Goal: Contribute content: Contribute content

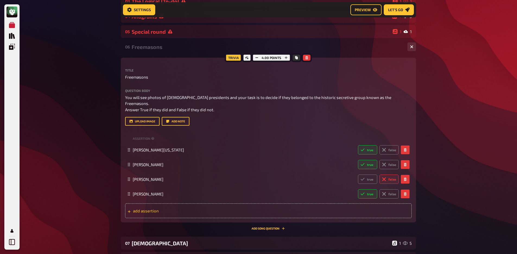
click at [163, 208] on span "add assertion" at bounding box center [175, 210] width 84 height 5
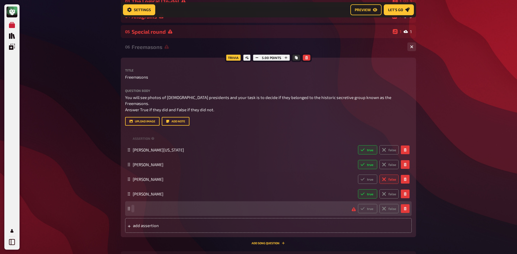
click at [137, 205] on div "true false" at bounding box center [266, 208] width 266 height 9
click at [394, 204] on label "false" at bounding box center [389, 208] width 19 height 9
click at [358, 204] on input "false" at bounding box center [358, 203] width 0 height 0
radio input "true"
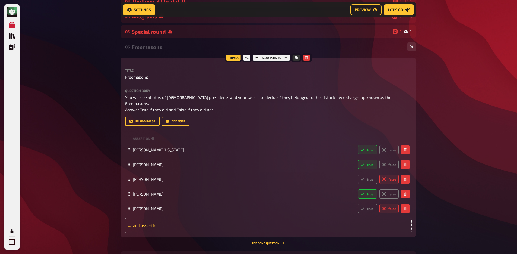
click at [356, 220] on div "add assertion" at bounding box center [268, 225] width 287 height 15
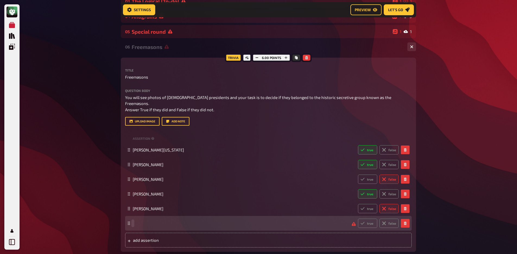
paste span
click at [386, 220] on label "false" at bounding box center [389, 222] width 19 height 9
click at [358, 218] on input "false" at bounding box center [358, 218] width 0 height 0
radio input "true"
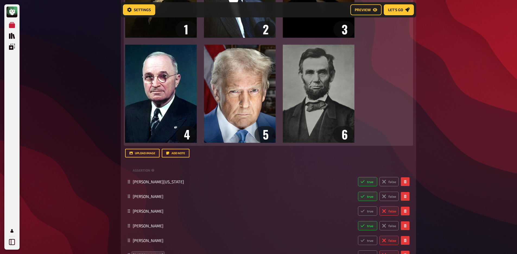
scroll to position [298, 0]
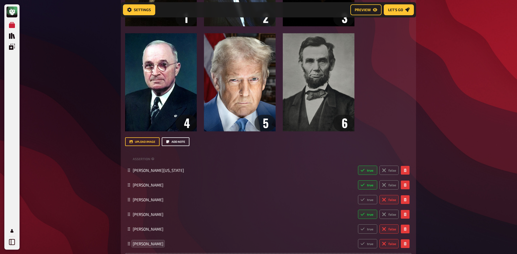
click at [179, 137] on button "Add note" at bounding box center [176, 141] width 28 height 9
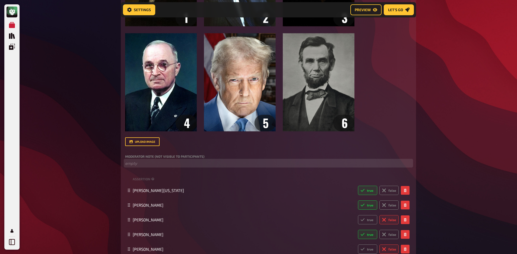
click at [136, 160] on p "﻿ empty" at bounding box center [268, 163] width 287 height 6
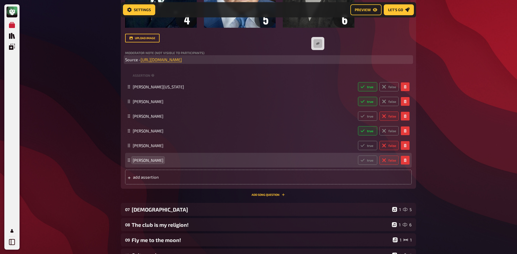
scroll to position [407, 0]
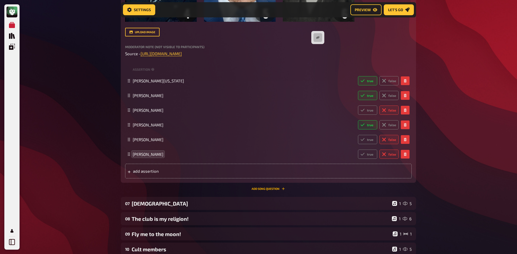
click at [259, 187] on button "Add Song question" at bounding box center [268, 188] width 33 height 3
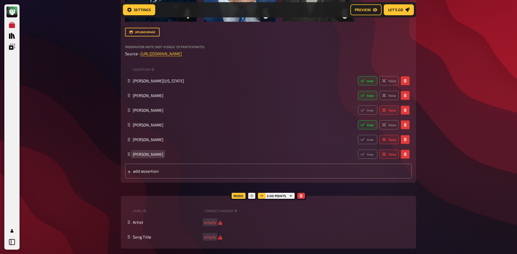
click at [262, 194] on icon "button" at bounding box center [261, 195] width 3 height 3
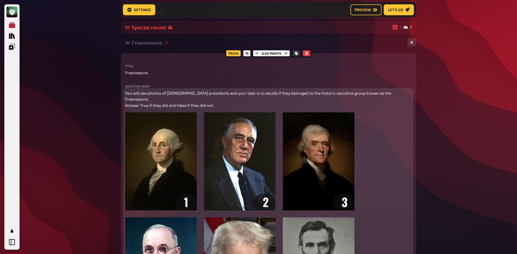
scroll to position [83, 0]
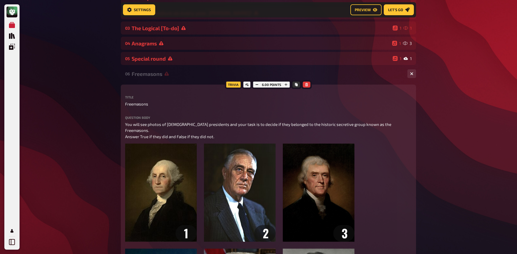
click at [161, 77] on div "06 Freemasons 1 6" at bounding box center [268, 73] width 295 height 13
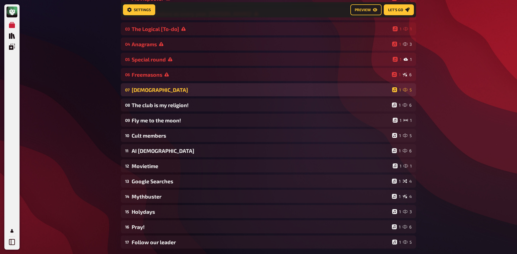
scroll to position [81, 0]
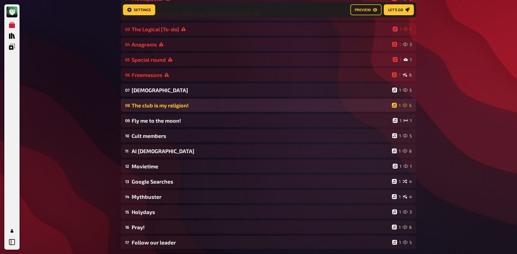
click at [170, 105] on div "The club is my religion!" at bounding box center [261, 105] width 258 height 6
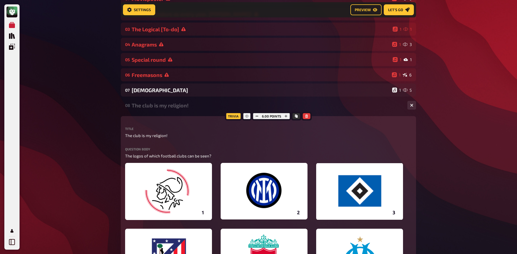
click at [169, 106] on div "The club is my religion!" at bounding box center [268, 105] width 272 height 6
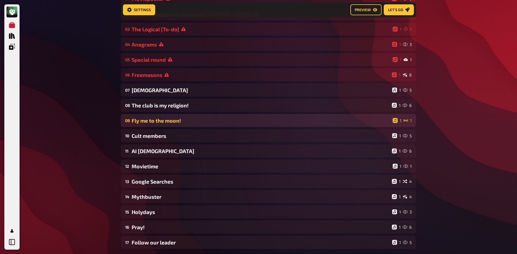
click at [164, 121] on div "Fly me to the moon!" at bounding box center [261, 120] width 259 height 6
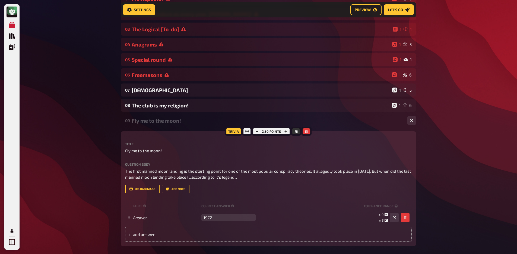
click at [164, 121] on div "Fly me to the moon!" at bounding box center [268, 120] width 272 height 6
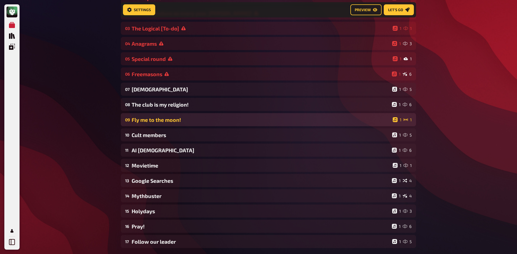
scroll to position [83, 0]
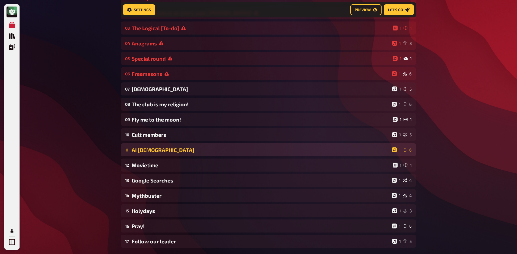
click at [151, 154] on div "11 AI [DEMOGRAPHIC_DATA] 1 6" at bounding box center [268, 149] width 295 height 13
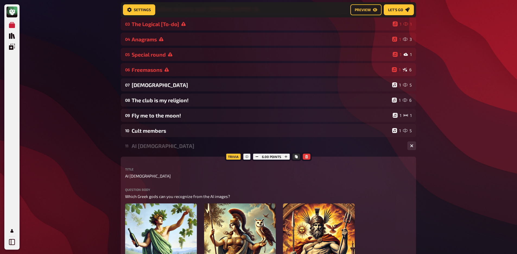
scroll to position [92, 0]
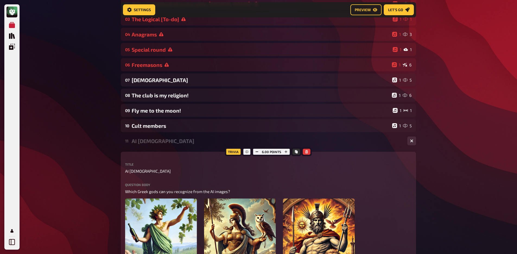
click at [156, 140] on div "AI [DEMOGRAPHIC_DATA]" at bounding box center [268, 141] width 272 height 6
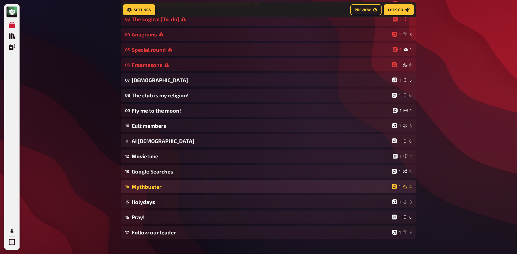
click at [158, 185] on div "Mythbuster" at bounding box center [261, 186] width 258 height 6
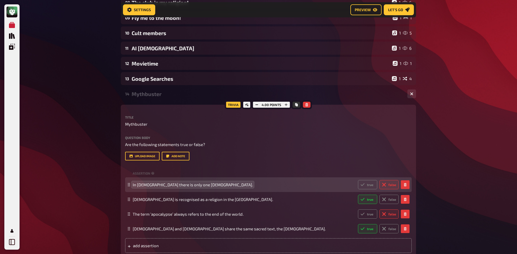
scroll to position [185, 0]
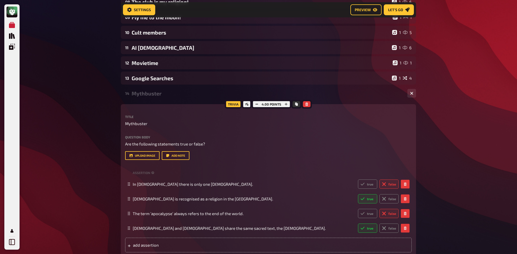
click at [145, 92] on div "Mythbuster" at bounding box center [268, 93] width 272 height 6
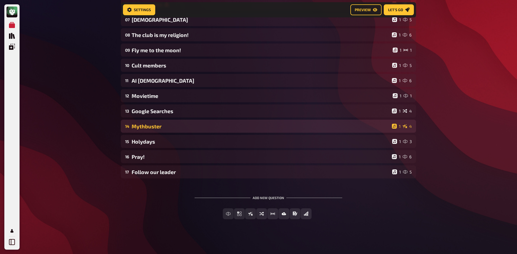
scroll to position [104, 0]
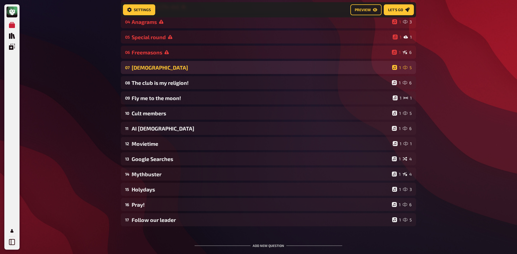
click at [163, 70] on div "[DEMOGRAPHIC_DATA]" at bounding box center [261, 67] width 258 height 6
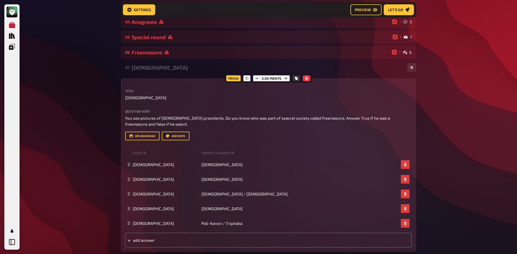
click at [163, 70] on div "[DEMOGRAPHIC_DATA]" at bounding box center [268, 67] width 272 height 6
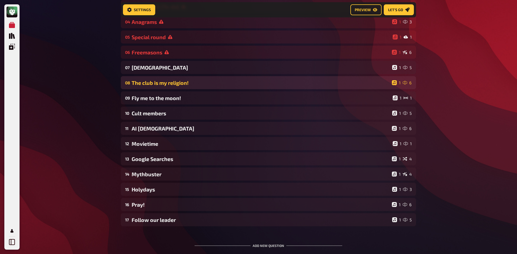
click at [171, 84] on div "The club is my religion!" at bounding box center [261, 83] width 258 height 6
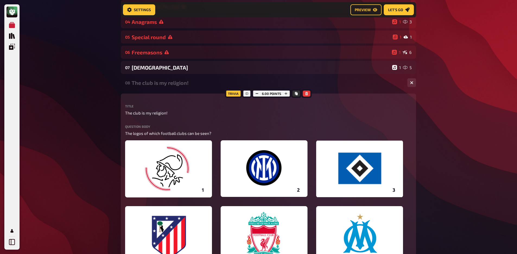
click at [171, 84] on div "The club is my religion!" at bounding box center [268, 83] width 272 height 6
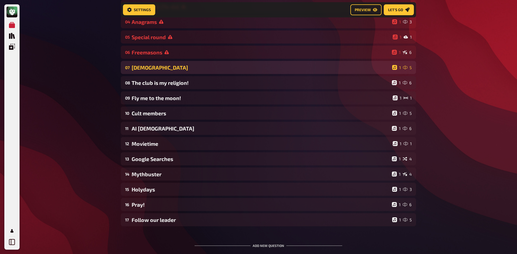
click at [164, 72] on div "07 Holy Scriptures 1 5" at bounding box center [268, 67] width 295 height 13
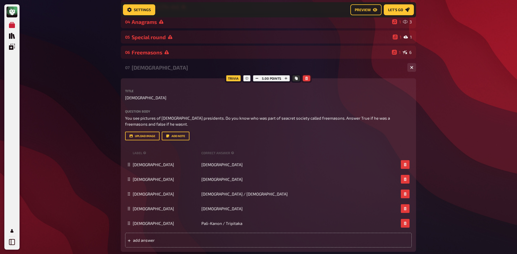
click at [307, 79] on icon "button" at bounding box center [306, 78] width 2 height 3
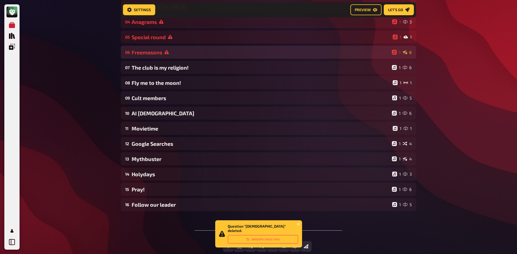
click at [171, 52] on div "Freemasons" at bounding box center [261, 52] width 258 height 6
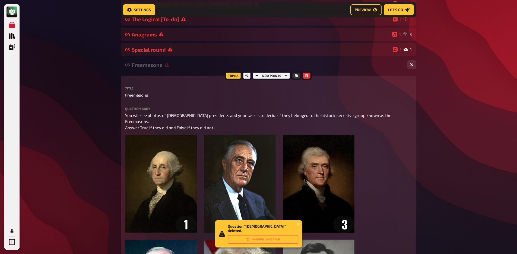
scroll to position [48, 0]
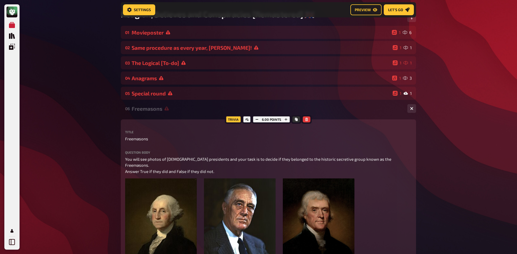
click at [166, 112] on div "06 Freemasons 1 6" at bounding box center [268, 108] width 295 height 13
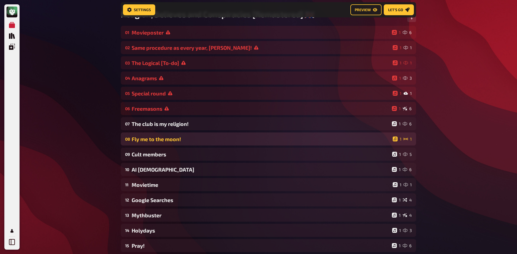
click at [178, 142] on div "Fly me to the moon!" at bounding box center [261, 139] width 259 height 6
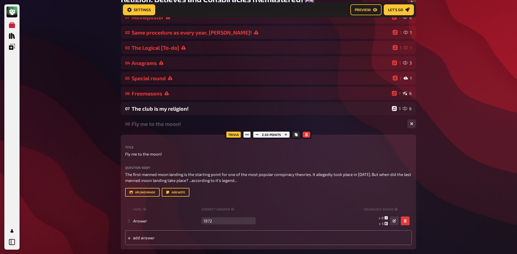
scroll to position [92, 0]
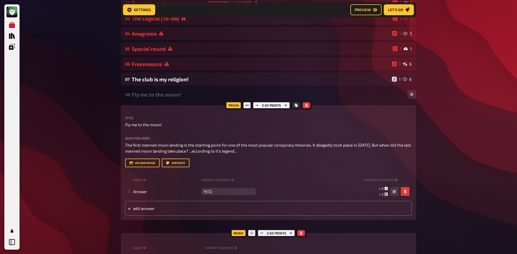
click at [162, 95] on div "Fly me to the moon!" at bounding box center [268, 94] width 272 height 6
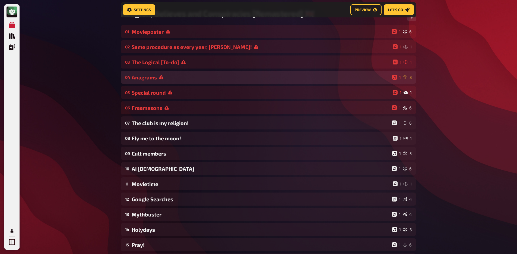
scroll to position [39, 0]
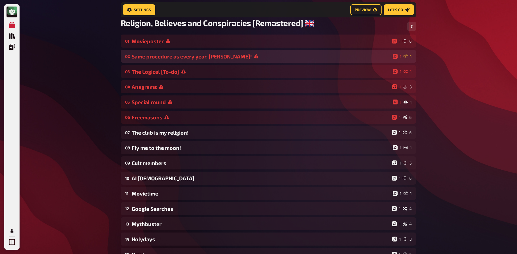
click at [167, 59] on div "Same procedure as every year, [PERSON_NAME]!" at bounding box center [261, 56] width 259 height 6
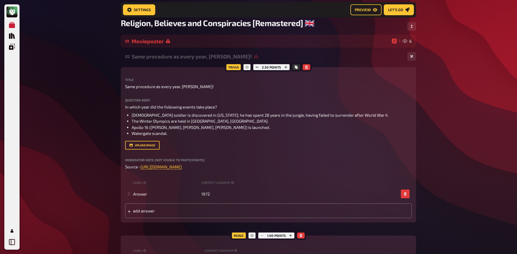
click at [167, 59] on div "Same procedure as every year, [PERSON_NAME]!" at bounding box center [268, 56] width 272 height 6
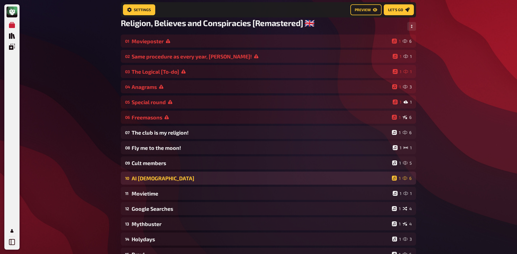
click at [163, 176] on div "AI [DEMOGRAPHIC_DATA]" at bounding box center [261, 178] width 258 height 6
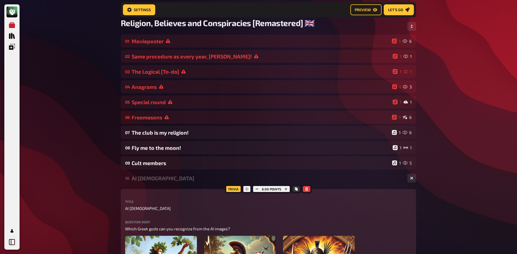
click at [163, 176] on div "AI [DEMOGRAPHIC_DATA]" at bounding box center [268, 178] width 272 height 6
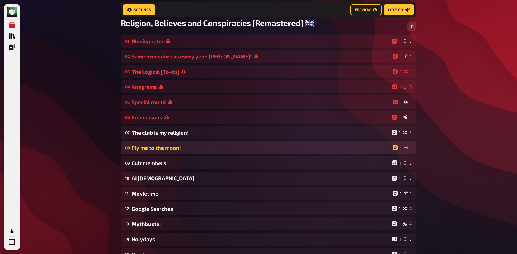
click at [162, 153] on div "08 Fly me to the moon! 1 1" at bounding box center [268, 147] width 295 height 13
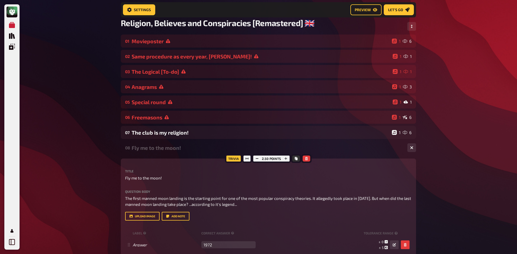
click at [162, 151] on div "08 Fly me to the moon! 1 1" at bounding box center [268, 147] width 295 height 13
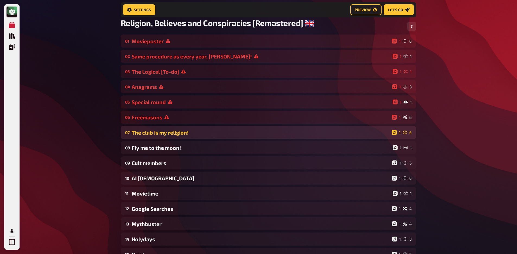
click at [167, 137] on div "07 The club is my religion! 1 6" at bounding box center [268, 132] width 295 height 13
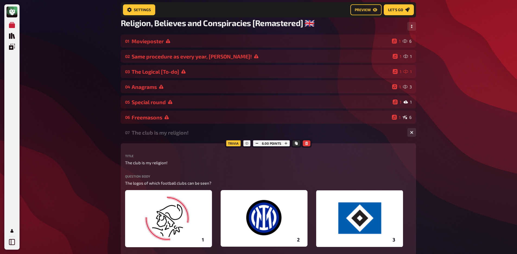
click at [167, 136] on div "07 The club is my religion! 1 6" at bounding box center [268, 132] width 295 height 13
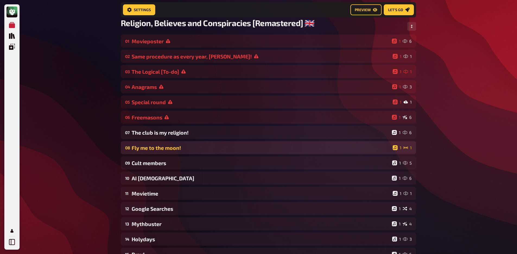
click at [164, 153] on div "08 Fly me to the moon! 1 1" at bounding box center [268, 147] width 295 height 13
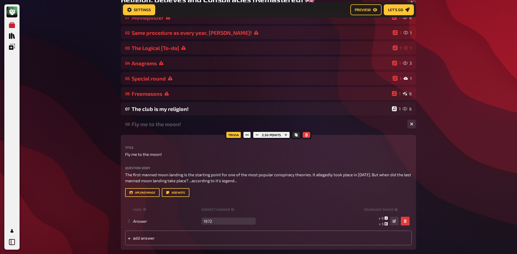
scroll to position [143, 0]
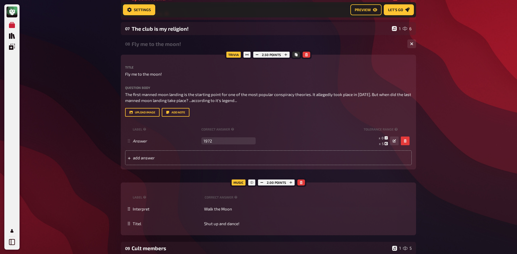
click at [154, 47] on div "Fly me to the moon!" at bounding box center [268, 44] width 272 height 6
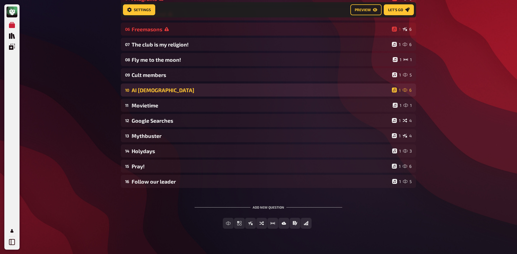
scroll to position [127, 0]
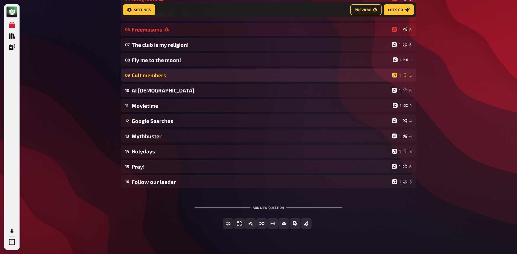
click at [162, 75] on div "Cult members" at bounding box center [261, 75] width 258 height 6
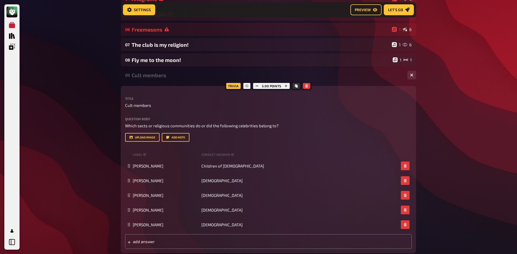
click at [161, 77] on div "Cult members" at bounding box center [268, 75] width 272 height 6
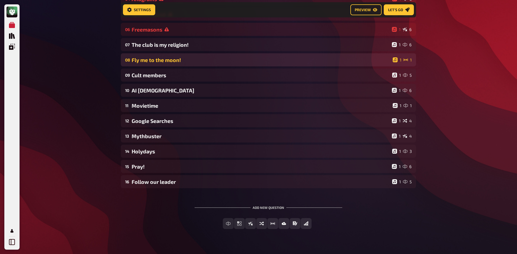
click at [163, 63] on div "Fly me to the moon!" at bounding box center [261, 60] width 259 height 6
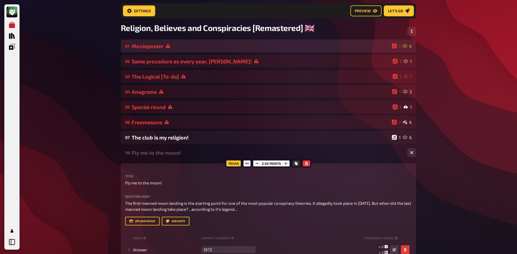
scroll to position [0, 0]
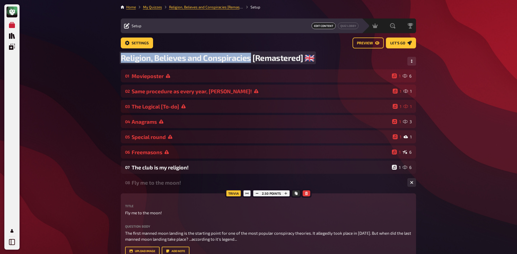
drag, startPoint x: 122, startPoint y: 58, endPoint x: 250, endPoint y: 60, distance: 128.4
click at [250, 60] on span "Religion, Believes and Conspiracies [Remastered] ​🇬🇧​" at bounding box center [218, 58] width 194 height 10
copy span "Religion, Believes and Conspiracies"
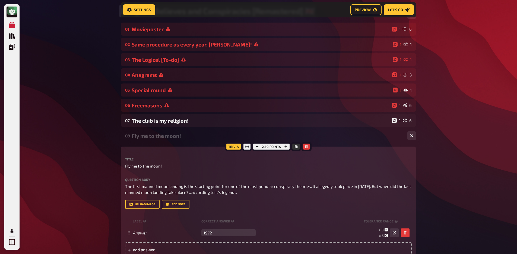
scroll to position [53, 0]
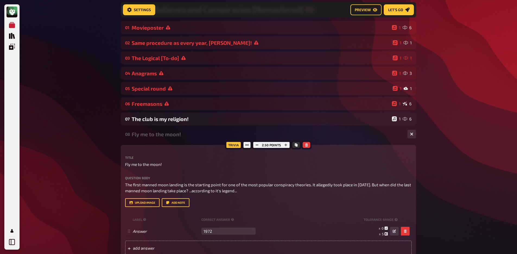
click at [167, 135] on div "Fly me to the moon!" at bounding box center [268, 134] width 272 height 6
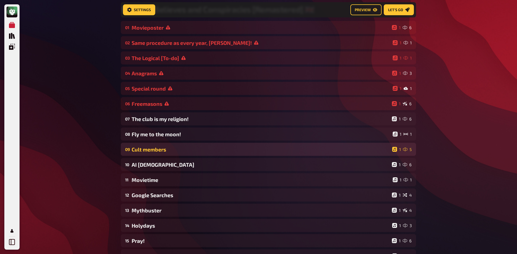
click at [172, 146] on div "09 Cult members 1 5" at bounding box center [268, 149] width 295 height 13
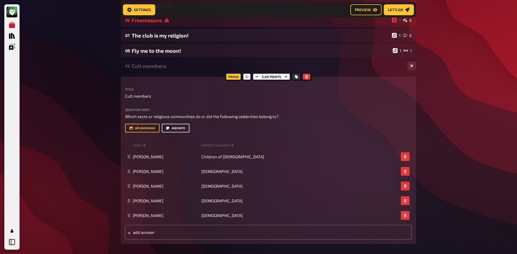
scroll to position [162, 0]
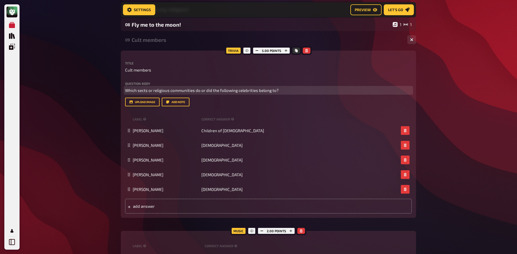
click at [200, 90] on span "Which sects or religious communities do or did the following celebrities belong…" at bounding box center [202, 90] width 154 height 5
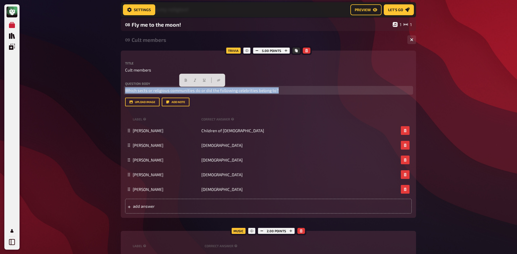
click at [200, 90] on span "Which sects or religious communities do or did the following celebrities belong…" at bounding box center [202, 90] width 154 height 5
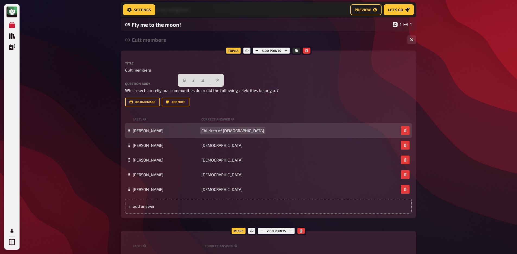
click at [218, 132] on span "Children of [DEMOGRAPHIC_DATA]" at bounding box center [232, 130] width 63 height 5
click at [404, 131] on icon "button" at bounding box center [405, 130] width 3 height 3
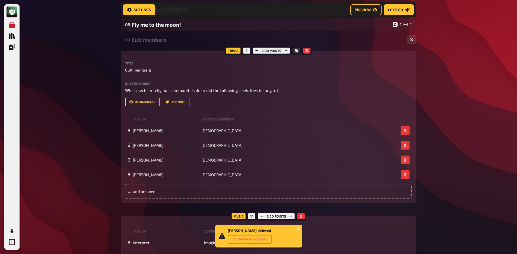
click at [404, 131] on icon "button" at bounding box center [405, 130] width 3 height 3
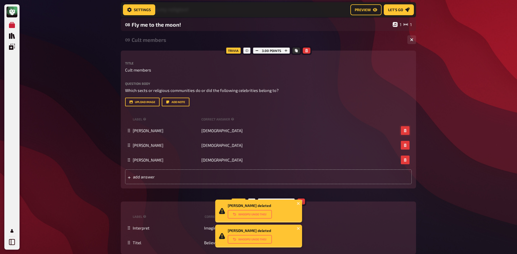
click at [404, 131] on icon "button" at bounding box center [405, 130] width 3 height 3
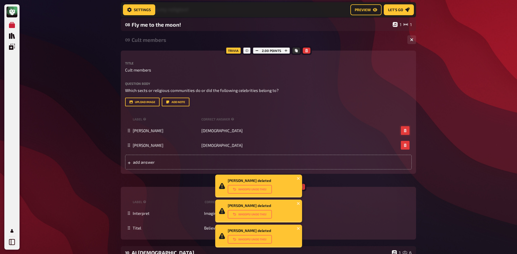
click at [404, 131] on icon "button" at bounding box center [405, 130] width 3 height 3
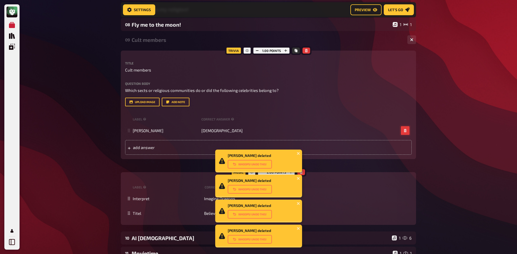
click at [404, 131] on icon "button" at bounding box center [405, 130] width 3 height 3
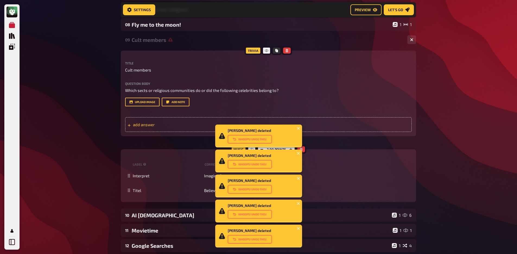
click at [146, 125] on span "add answer" at bounding box center [175, 124] width 84 height 5
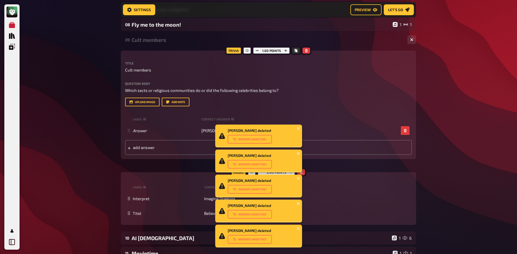
click at [102, 133] on div "My Quizzes Quiz Library Overlays My Account [PERSON_NAME] deleted Whoops! Undo …" at bounding box center [258, 124] width 517 height 573
click at [190, 150] on span "add answer" at bounding box center [175, 147] width 84 height 5
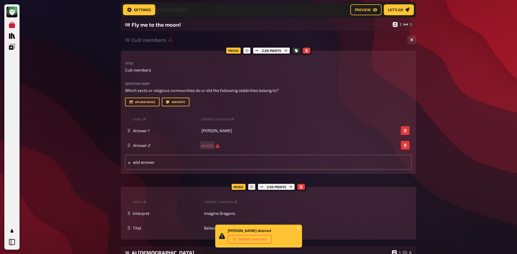
click at [94, 107] on div "My Quizzes Quiz Library Overlays My Account [PERSON_NAME] deleted Whoops! Undo …" at bounding box center [258, 132] width 517 height 588
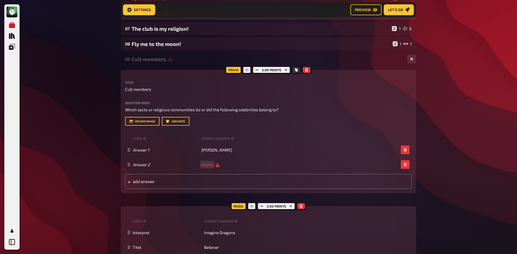
scroll to position [59, 0]
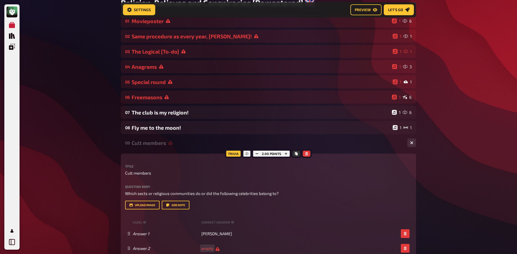
click at [174, 137] on div "09 Cult members 1 2" at bounding box center [268, 142] width 295 height 13
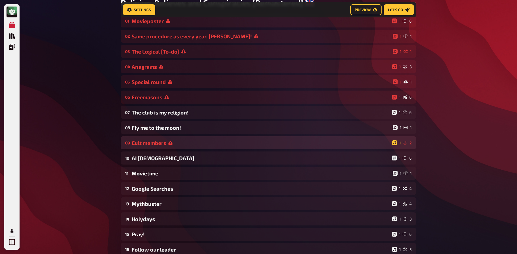
click at [176, 145] on div "Cult members" at bounding box center [261, 143] width 258 height 6
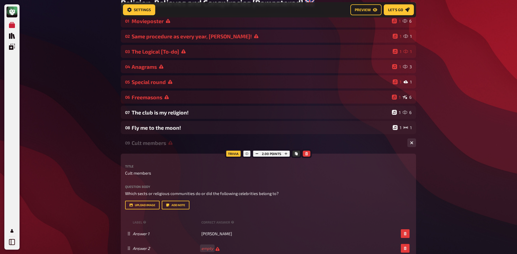
click at [176, 145] on div "Cult members" at bounding box center [268, 143] width 272 height 6
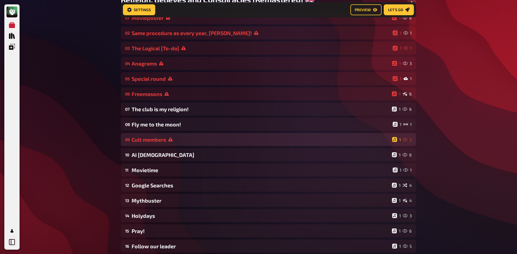
scroll to position [67, 0]
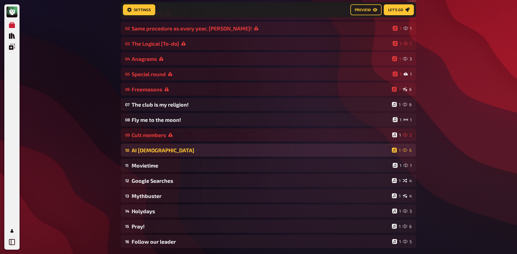
click at [152, 154] on div "10 AI [DEMOGRAPHIC_DATA] 1 6" at bounding box center [268, 149] width 295 height 13
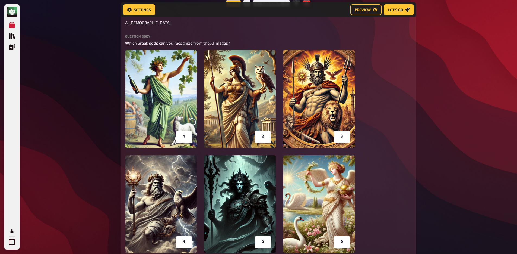
scroll to position [180, 0]
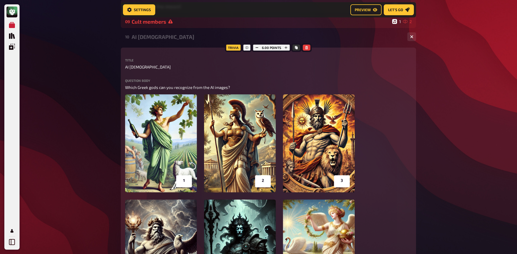
click at [91, 120] on div "My Quizzes Quiz Library Overlays My Account Home My Quizzes Religion, Believes …" at bounding box center [258, 247] width 517 height 855
click at [166, 40] on div "10 AI [DEMOGRAPHIC_DATA] 1 6" at bounding box center [268, 36] width 295 height 13
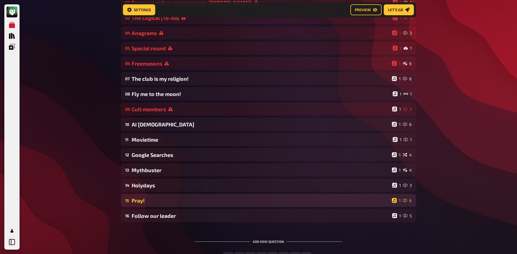
scroll to position [88, 0]
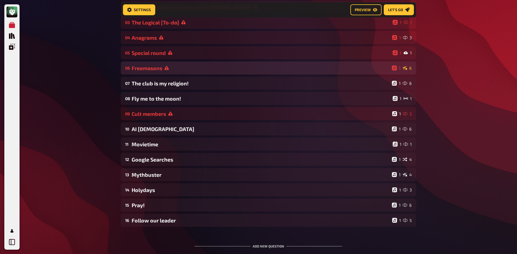
click at [161, 67] on div "Freemasons" at bounding box center [261, 68] width 258 height 6
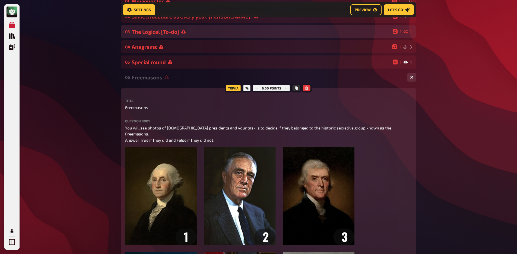
scroll to position [0, 0]
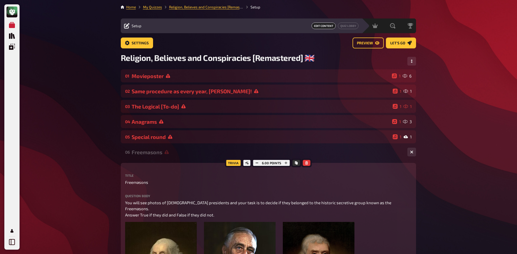
click at [143, 149] on div "Freemasons" at bounding box center [268, 152] width 272 height 6
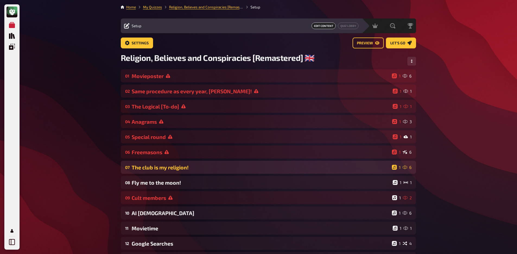
click at [180, 169] on div "The club is my religion!" at bounding box center [261, 167] width 258 height 6
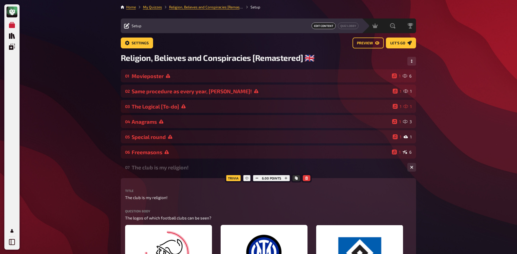
click at [180, 169] on div "The club is my religion!" at bounding box center [268, 167] width 272 height 6
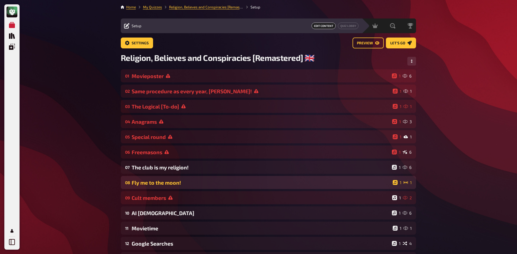
click at [171, 183] on div "Fly me to the moon!" at bounding box center [261, 182] width 259 height 6
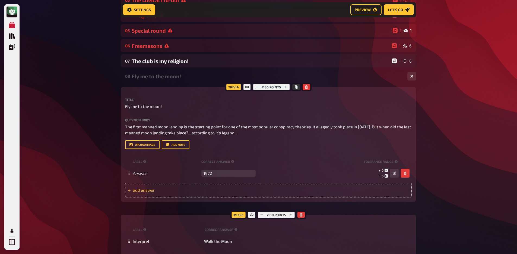
scroll to position [113, 0]
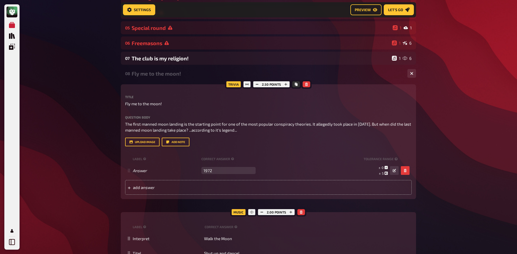
click at [160, 79] on div "08 Fly me to the moon! 1 1" at bounding box center [268, 73] width 295 height 13
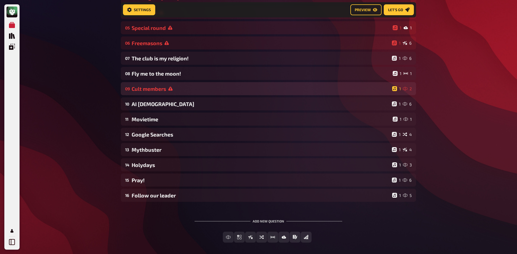
click at [162, 90] on div "Cult members" at bounding box center [261, 89] width 258 height 6
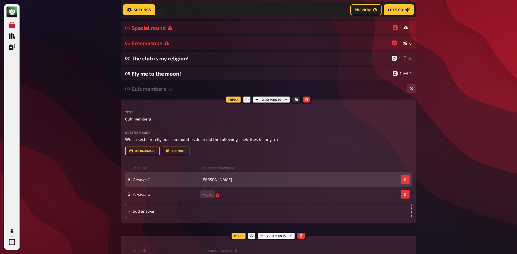
click at [407, 183] on button "button" at bounding box center [405, 179] width 9 height 9
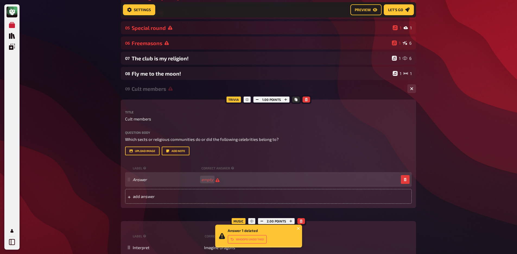
click at [405, 186] on div "Answer empty" at bounding box center [268, 179] width 287 height 15
click at [404, 183] on button "button" at bounding box center [405, 179] width 9 height 9
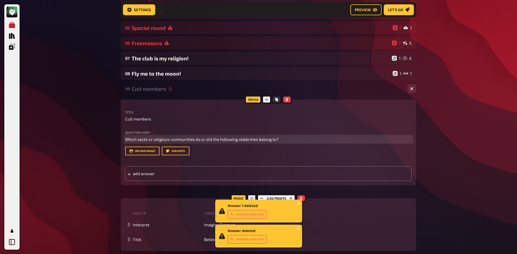
click at [183, 138] on span "Which sects or religious communities do or did the following celebrities belong…" at bounding box center [202, 139] width 154 height 5
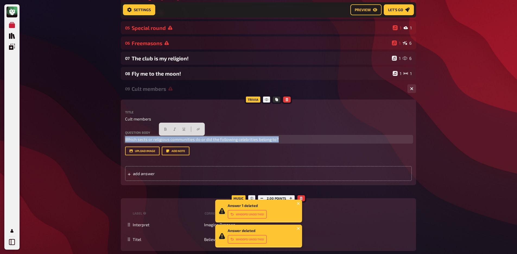
click at [183, 138] on span "Which sects or religious communities do or did the following celebrities belong…" at bounding box center [202, 139] width 154 height 5
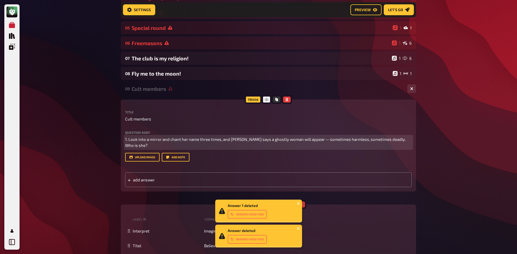
click at [125, 137] on p "1. Look into a mirror and chant her name three times, and [PERSON_NAME] says a …" at bounding box center [268, 142] width 287 height 12
click at [129, 138] on span "1. Look into a mirror and chant her name three times, and [PERSON_NAME] says a …" at bounding box center [266, 142] width 282 height 11
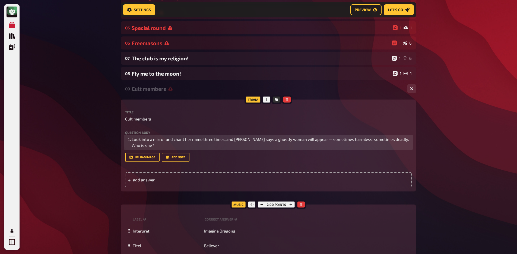
click at [201, 141] on span "Look into a mirror and chant her name three times, and [PERSON_NAME] says a gho…" at bounding box center [271, 142] width 278 height 11
click at [194, 147] on li "Look into a mirror and chant her name three times, and [PERSON_NAME] says a gho…" at bounding box center [272, 142] width 280 height 12
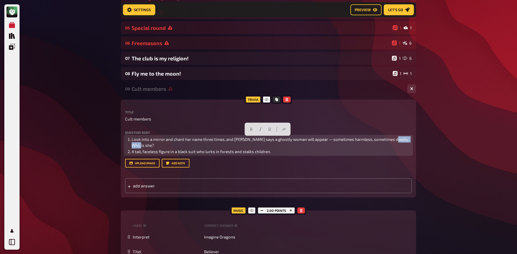
drag, startPoint x: 176, startPoint y: 141, endPoint x: 391, endPoint y: 141, distance: 215.3
click at [391, 141] on li "Look into a mirror and chant her name three times, and [PERSON_NAME] says a gho…" at bounding box center [272, 142] width 280 height 12
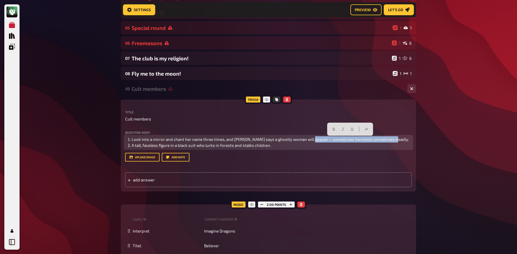
drag, startPoint x: 397, startPoint y: 140, endPoint x: 310, endPoint y: 141, distance: 86.6
click at [310, 141] on li "Look into a mirror and chant her name three times, and [PERSON_NAME] says a gho…" at bounding box center [272, 139] width 280 height 6
click at [309, 146] on li "A tall, faceless figure in a black suit who lurks in forests and stalks childre…" at bounding box center [272, 145] width 280 height 6
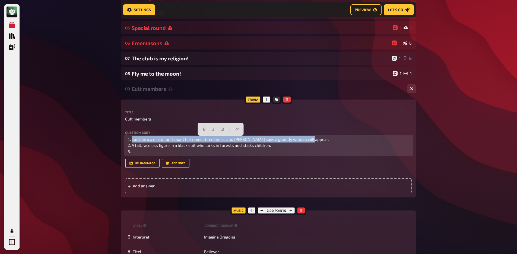
drag, startPoint x: 313, startPoint y: 140, endPoint x: 131, endPoint y: 141, distance: 181.6
click at [132, 141] on li "Look into a mirror and chant her name three times, and [PERSON_NAME] says a gho…" at bounding box center [272, 139] width 280 height 6
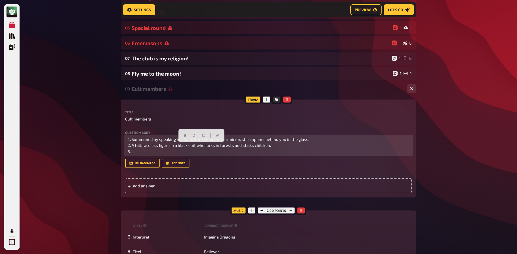
drag, startPoint x: 278, startPoint y: 147, endPoint x: 132, endPoint y: 147, distance: 146.3
click at [132, 147] on li "A tall, faceless figure in a black suit who lurks in forests and stalks childre…" at bounding box center [272, 145] width 280 height 6
click at [204, 154] on li "﻿" at bounding box center [272, 151] width 280 height 6
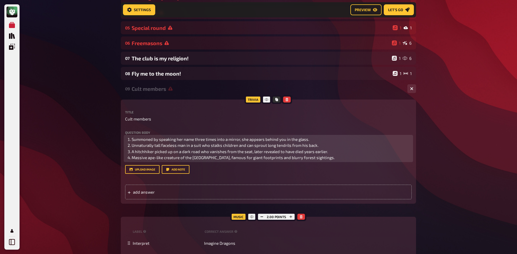
click at [127, 138] on ol "Summoned by speaking her name three times into a mirror, she appears behind you…" at bounding box center [268, 148] width 287 height 24
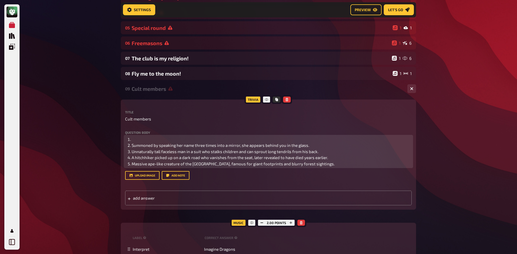
click at [138, 137] on li "﻿" at bounding box center [272, 139] width 280 height 6
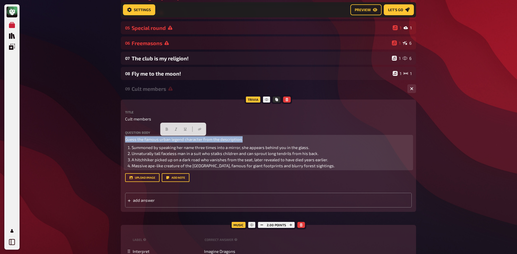
drag, startPoint x: 248, startPoint y: 138, endPoint x: 137, endPoint y: 132, distance: 111.8
click at [95, 131] on div "My Quizzes Quiz Library Overlays My Account Home My Quizzes Religion, Believes …" at bounding box center [258, 175] width 517 height 577
click at [166, 129] on icon "button" at bounding box center [166, 128] width 3 height 3
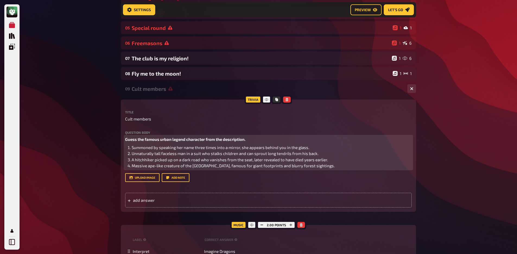
click at [220, 152] on span "Unnaturally tall faceless man in a suit who stalks children and can sprout long…" at bounding box center [225, 153] width 187 height 5
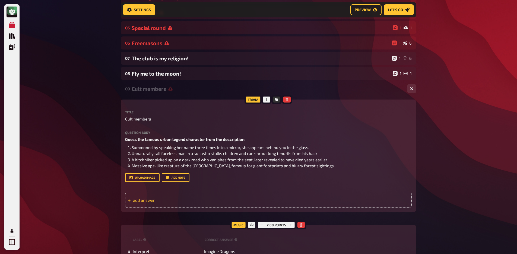
click at [255, 200] on div "add answer" at bounding box center [268, 200] width 287 height 15
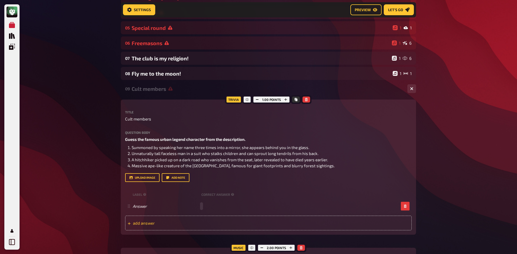
paste span
click at [184, 221] on span "add answer" at bounding box center [175, 222] width 84 height 5
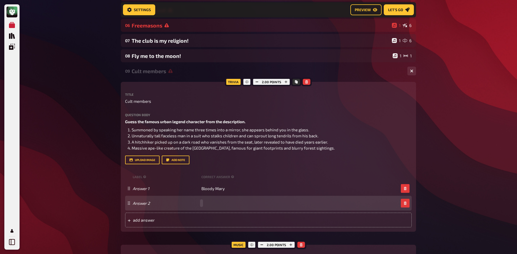
scroll to position [165, 0]
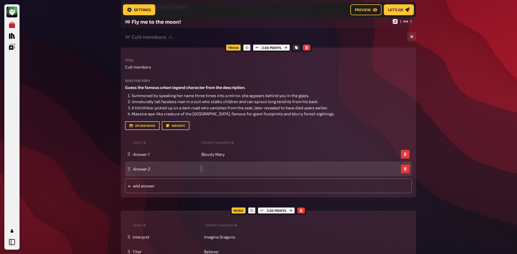
paste span
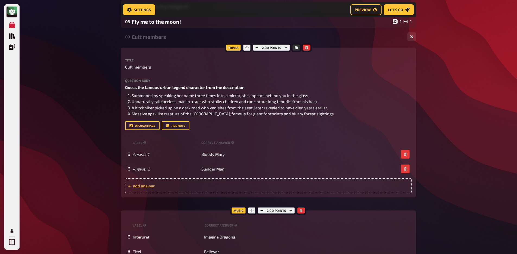
click at [189, 185] on span "add answer" at bounding box center [175, 185] width 84 height 5
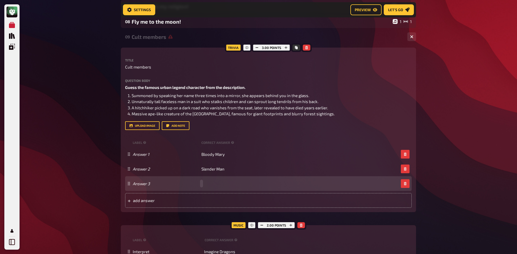
paste span
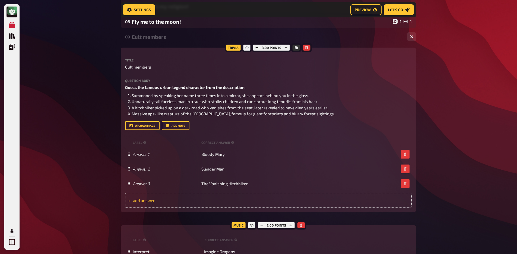
click at [197, 199] on span "add answer" at bounding box center [175, 200] width 84 height 5
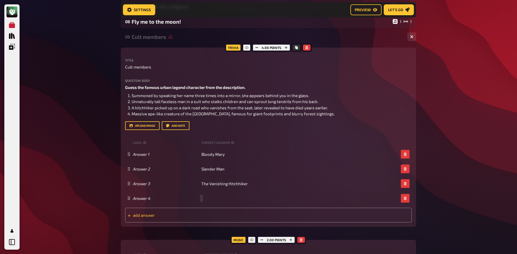
paste span
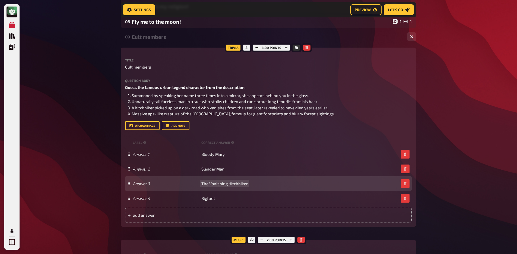
click at [221, 183] on span "The Vanishing Hitchhiker" at bounding box center [224, 183] width 46 height 5
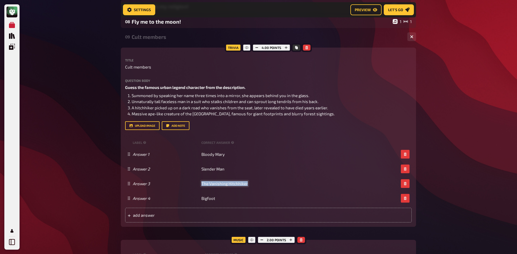
copy span "The Vanishing Hitchhiker"
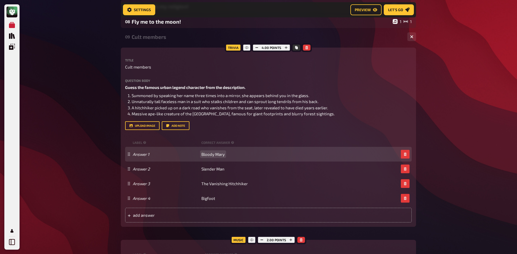
click at [218, 153] on span "Bloody Mary" at bounding box center [212, 154] width 23 height 5
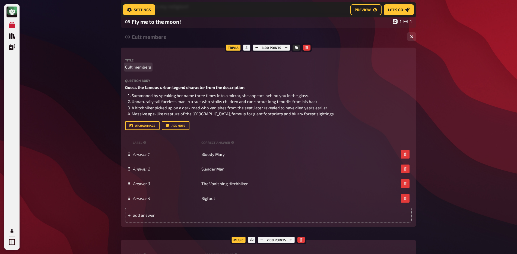
click at [138, 68] on span "Cult members" at bounding box center [138, 67] width 26 height 6
click at [149, 40] on div "Urban Legends" at bounding box center [268, 37] width 272 height 6
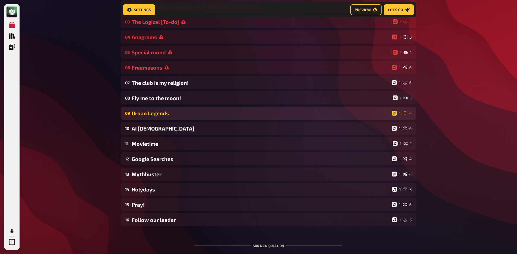
click at [143, 114] on div "Urban Legends" at bounding box center [261, 113] width 258 height 6
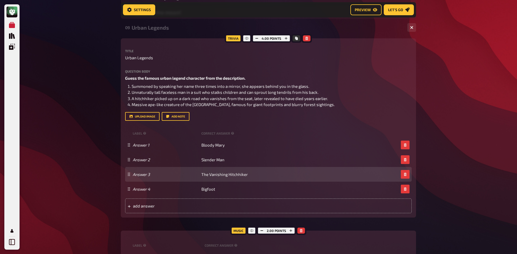
scroll to position [277, 0]
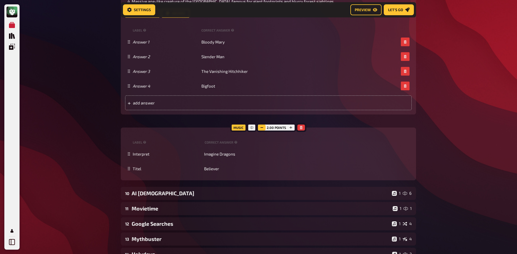
click at [261, 130] on button "button" at bounding box center [262, 127] width 8 height 6
click at [236, 144] on small "correct answer" at bounding box center [222, 142] width 34 height 5
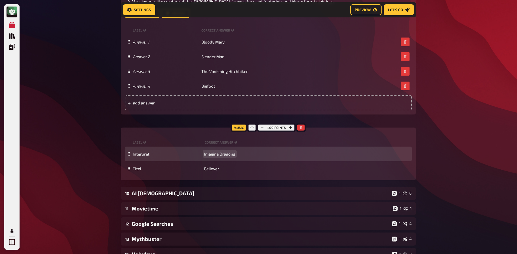
click at [231, 147] on div "Interpret Imagine Dragons" at bounding box center [268, 153] width 287 height 15
click at [226, 152] on span "Imagine Dragons" at bounding box center [219, 153] width 31 height 5
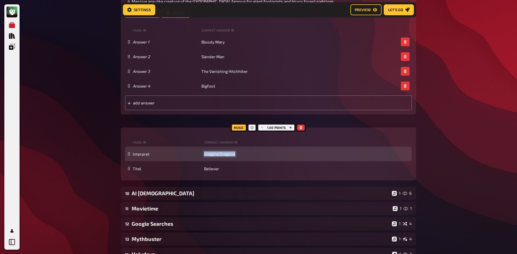
click at [226, 152] on span "Imagine Dragons" at bounding box center [219, 153] width 31 height 5
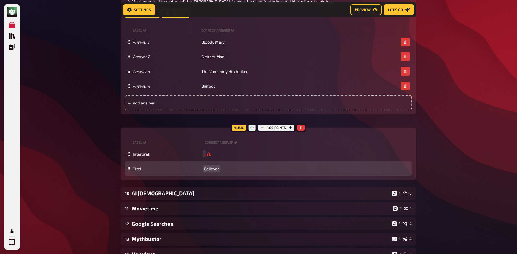
click at [212, 170] on span "Believer" at bounding box center [211, 168] width 15 height 5
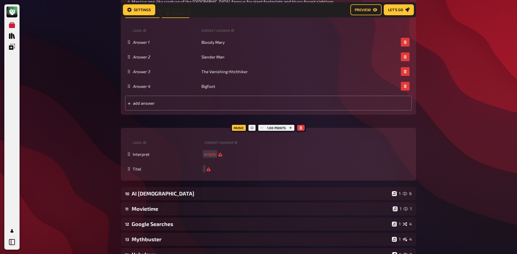
click at [50, 160] on div "My Quizzes Quiz Library Overlays My Account Home My Quizzes Religion, Believes …" at bounding box center [258, 44] width 517 height 643
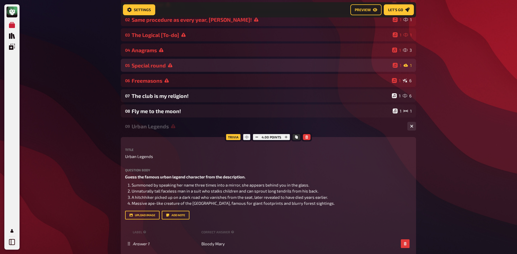
scroll to position [0, 0]
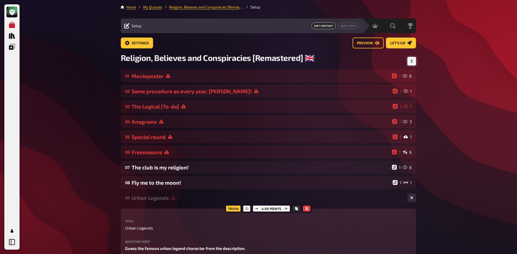
click at [413, 60] on icon "Change Order" at bounding box center [411, 60] width 3 height 3
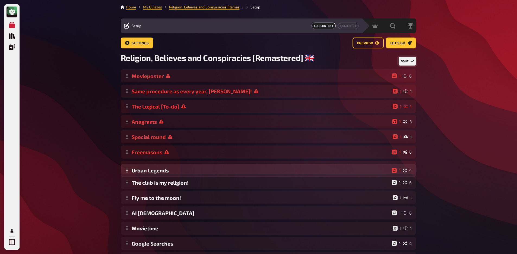
drag, startPoint x: 128, startPoint y: 202, endPoint x: 134, endPoint y: 172, distance: 31.0
click at [137, 172] on div "Movieposter 1 6 Same procedure as every year, [PERSON_NAME]! 1 1 The Logical [T…" at bounding box center [268, 189] width 295 height 241
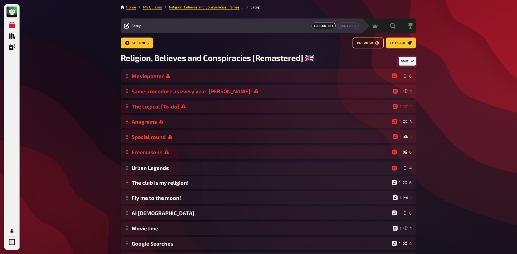
drag, startPoint x: 65, startPoint y: 174, endPoint x: 71, endPoint y: 175, distance: 5.9
click at [66, 173] on div "My Quizzes Quiz Library Overlays My Account Home My Quizzes Religion, Believes …" at bounding box center [258, 168] width 517 height 336
click at [410, 58] on button "Done" at bounding box center [407, 61] width 17 height 9
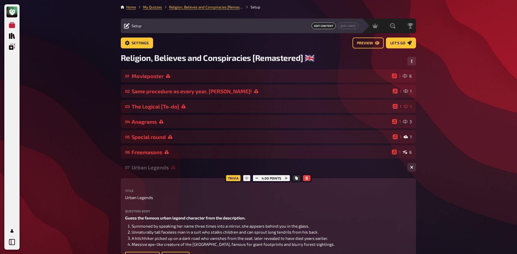
click at [148, 169] on div "Urban Legends" at bounding box center [268, 167] width 272 height 6
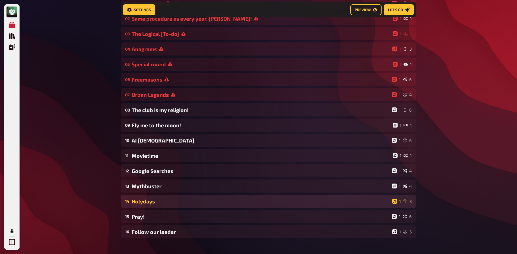
scroll to position [80, 0]
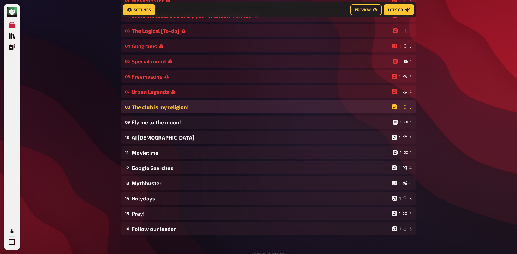
click at [167, 106] on div "The club is my religion!" at bounding box center [261, 107] width 258 height 6
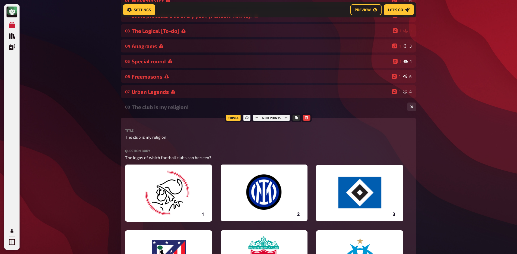
click at [166, 109] on div "The club is my religion!" at bounding box center [268, 107] width 272 height 6
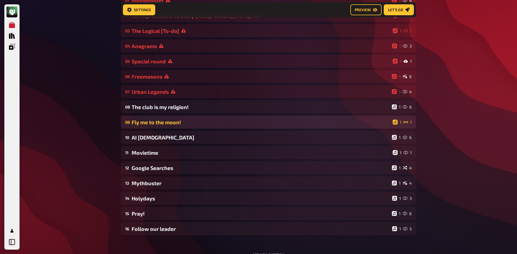
click at [166, 122] on div "Fly me to the moon!" at bounding box center [261, 122] width 259 height 6
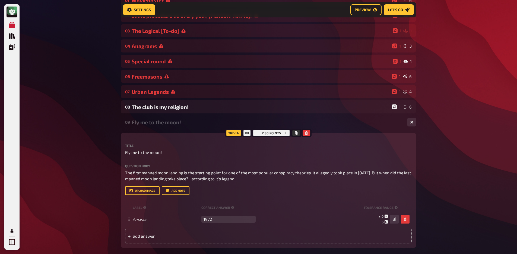
click at [166, 123] on div "Fly me to the moon!" at bounding box center [268, 122] width 272 height 6
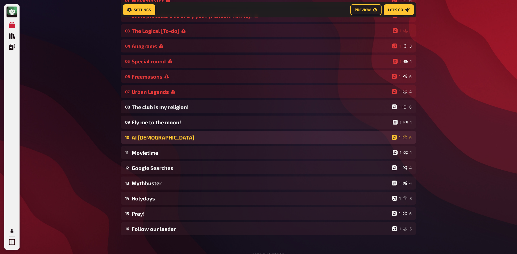
click at [159, 137] on div "AI [DEMOGRAPHIC_DATA]" at bounding box center [261, 137] width 258 height 6
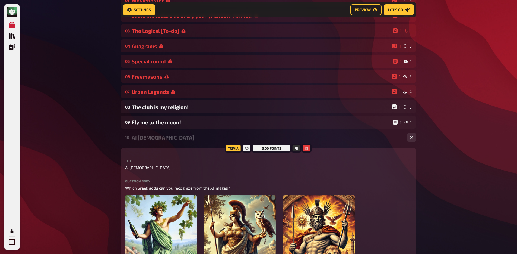
click at [157, 142] on div "10 AI [DEMOGRAPHIC_DATA] 1 6" at bounding box center [268, 137] width 295 height 13
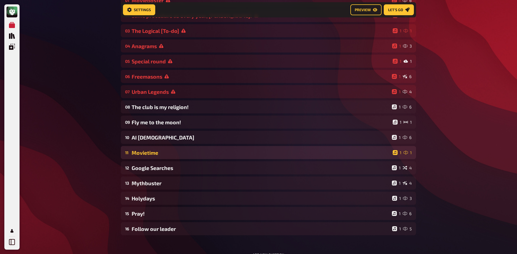
click at [155, 150] on div "Movietime" at bounding box center [261, 152] width 259 height 6
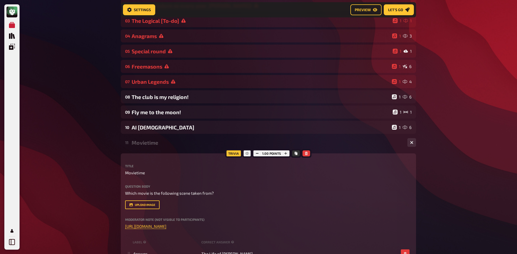
scroll to position [135, 0]
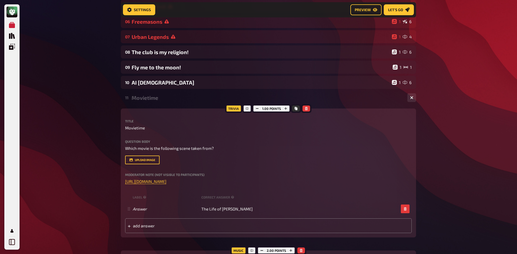
click at [166, 99] on div "Movietime" at bounding box center [268, 97] width 272 height 6
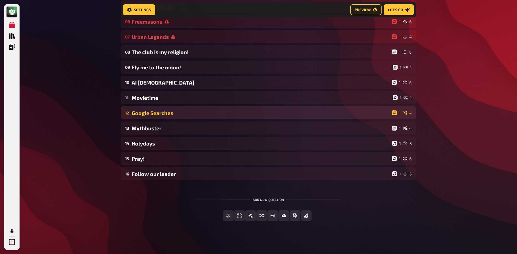
click at [165, 113] on div "Google Searches" at bounding box center [261, 113] width 258 height 6
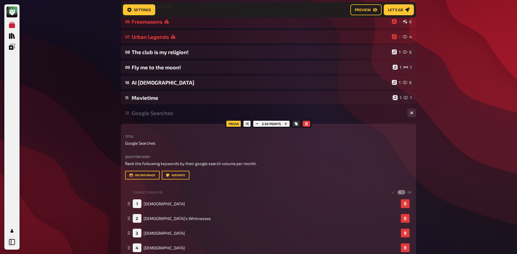
click at [165, 113] on div "Google Searches" at bounding box center [268, 113] width 272 height 6
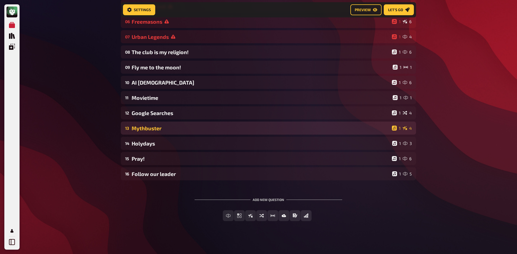
click at [162, 127] on div "Mythbuster" at bounding box center [261, 128] width 258 height 6
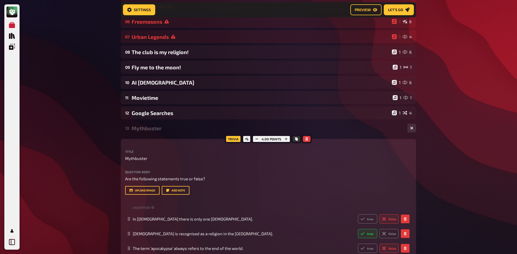
click at [161, 128] on div "Mythbuster" at bounding box center [268, 128] width 272 height 6
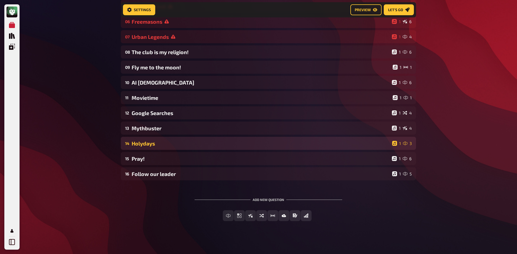
click at [151, 142] on div "Holydays" at bounding box center [261, 143] width 258 height 6
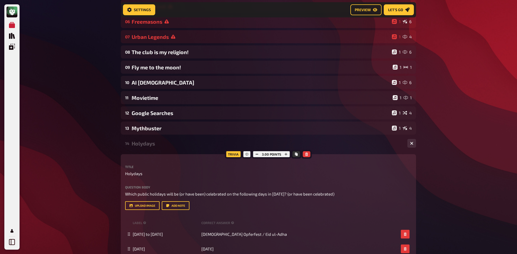
click at [150, 146] on div "Holydays" at bounding box center [268, 143] width 272 height 6
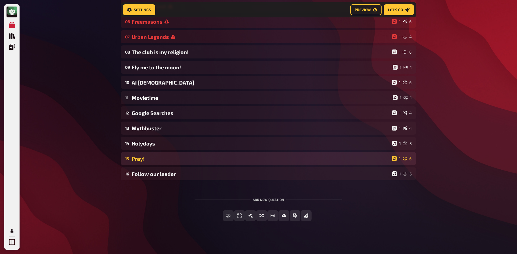
click at [149, 160] on div "Pray!" at bounding box center [261, 158] width 258 height 6
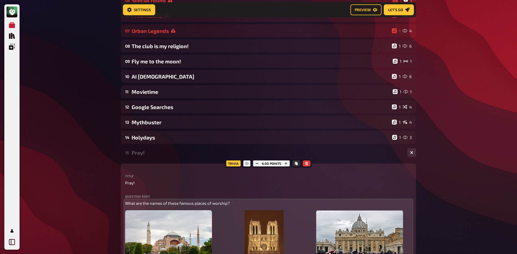
scroll to position [79, 0]
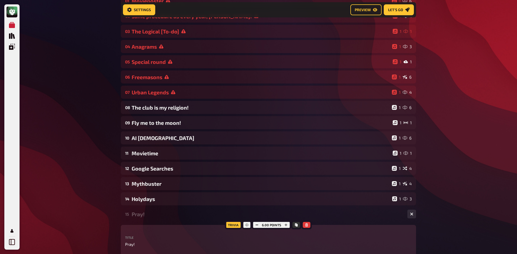
click at [140, 214] on div "Pray!" at bounding box center [268, 214] width 272 height 6
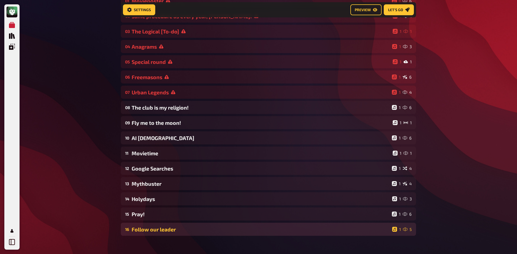
click at [146, 227] on div "Follow our leader" at bounding box center [261, 229] width 258 height 6
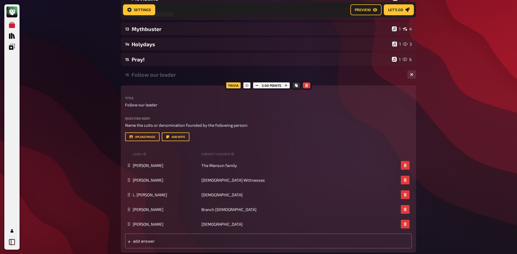
scroll to position [102, 0]
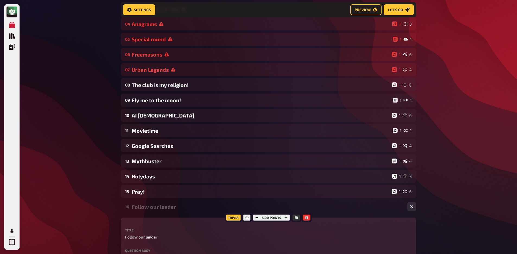
click at [151, 208] on div "Follow our leader" at bounding box center [268, 206] width 272 height 6
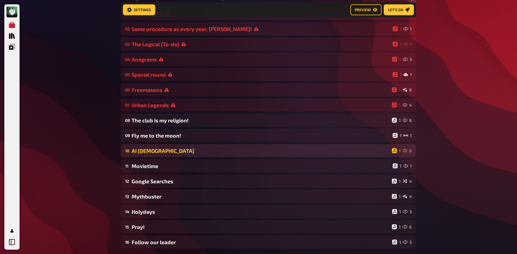
scroll to position [72, 0]
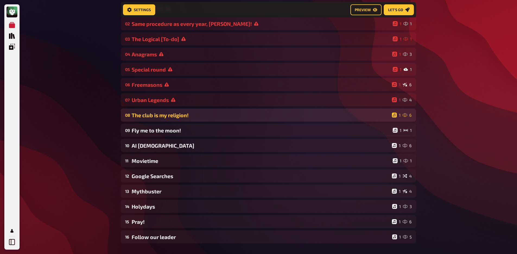
click at [172, 116] on div "The club is my religion!" at bounding box center [261, 115] width 258 height 6
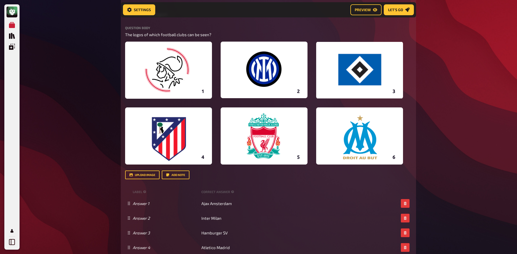
scroll to position [229, 0]
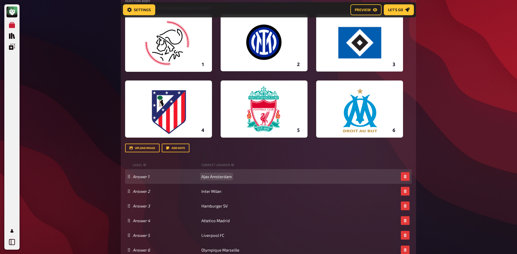
click at [216, 177] on span "Ajax Amsterdam" at bounding box center [216, 176] width 30 height 5
paste span
click at [203, 177] on span "[PERSON_NAME] and [PERSON_NAME]" at bounding box center [236, 176] width 70 height 5
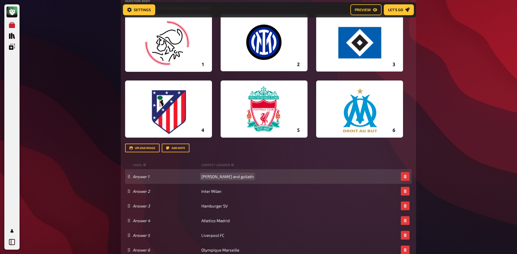
click at [221, 177] on span "[PERSON_NAME] and goliath" at bounding box center [227, 176] width 52 height 5
click at [223, 179] on span "[PERSON_NAME] and goliath" at bounding box center [227, 176] width 52 height 5
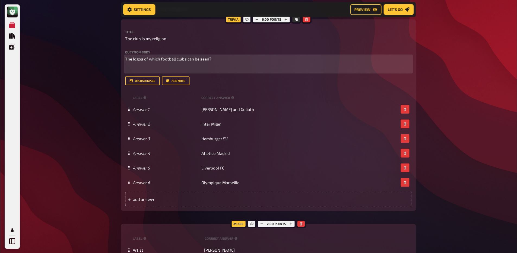
scroll to position [151, 0]
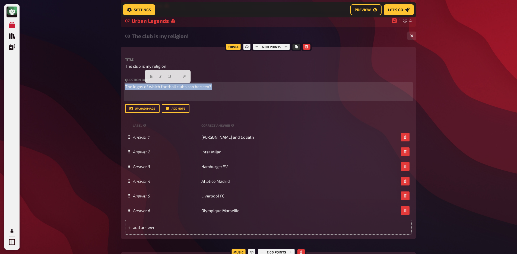
drag, startPoint x: 213, startPoint y: 92, endPoint x: 103, endPoint y: 88, distance: 110.6
click at [103, 88] on div "My Quizzes Quiz Library Overlays My Account Home My Quizzes Religion, Believes …" at bounding box center [258, 177] width 517 height 657
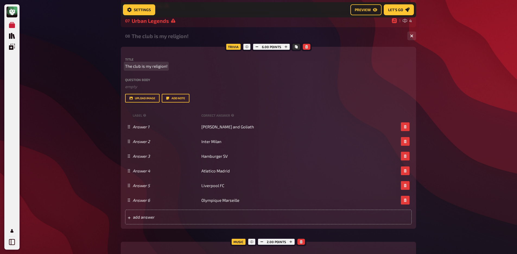
click at [137, 68] on span "The club is my religion!" at bounding box center [146, 66] width 42 height 6
click at [111, 72] on div "My Quizzes Quiz Library Overlays My Account Home My Quizzes Religion, Believes …" at bounding box center [258, 172] width 517 height 646
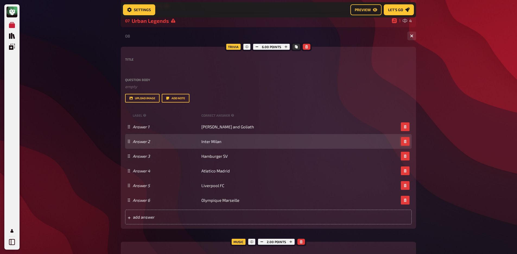
click at [406, 139] on button "button" at bounding box center [405, 141] width 9 height 9
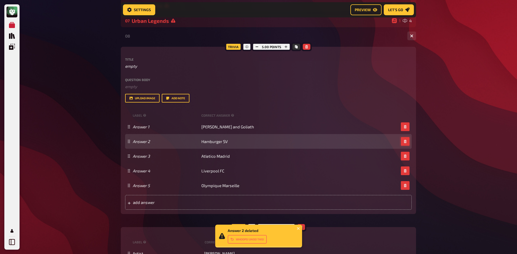
click at [406, 141] on icon "button" at bounding box center [405, 141] width 3 height 3
click at [406, 154] on icon "button" at bounding box center [405, 155] width 3 height 3
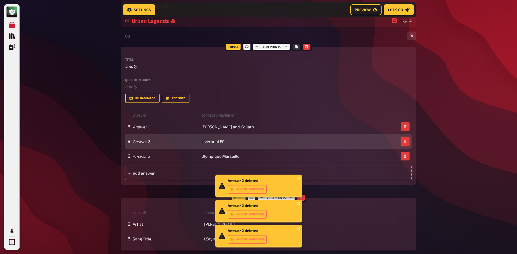
click at [405, 142] on icon "button" at bounding box center [405, 141] width 2 height 3
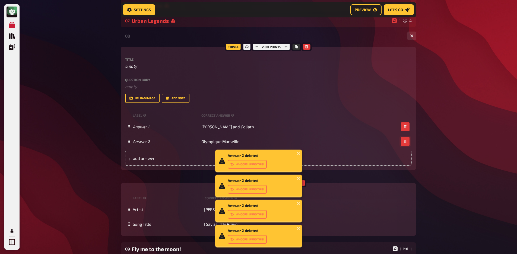
click at [405, 142] on icon "button" at bounding box center [405, 141] width 2 height 3
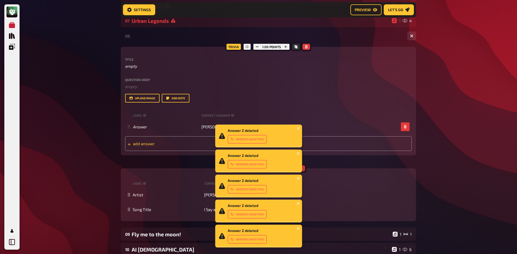
click at [151, 143] on span "add answer" at bounding box center [175, 143] width 84 height 5
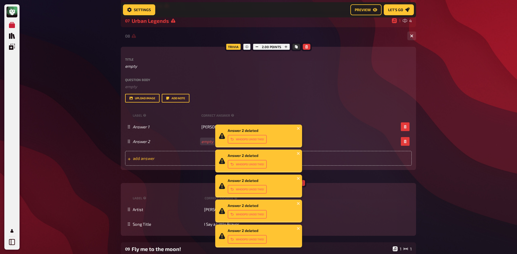
click at [172, 157] on span "add answer" at bounding box center [175, 158] width 84 height 5
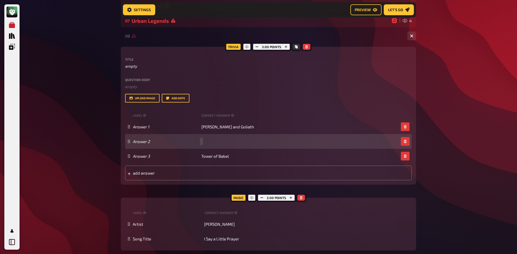
click at [204, 138] on div "Answer 2" at bounding box center [268, 141] width 287 height 15
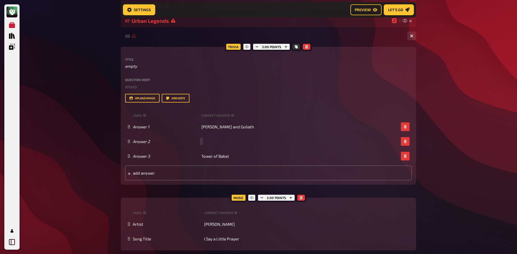
paste span
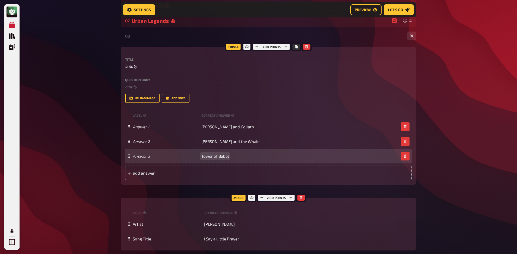
click at [218, 158] on span "Tower of Babel" at bounding box center [214, 155] width 27 height 5
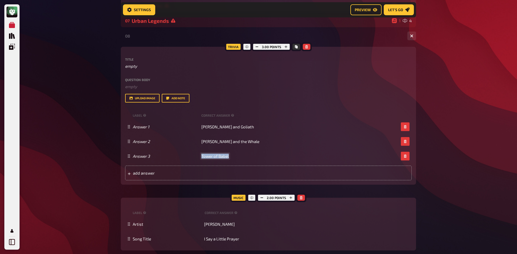
copy span "Tower of Babel"
click at [183, 172] on span "add answer" at bounding box center [175, 172] width 84 height 5
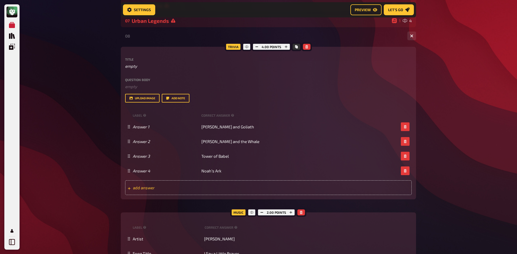
click at [211, 191] on div "add answer" at bounding box center [268, 187] width 287 height 15
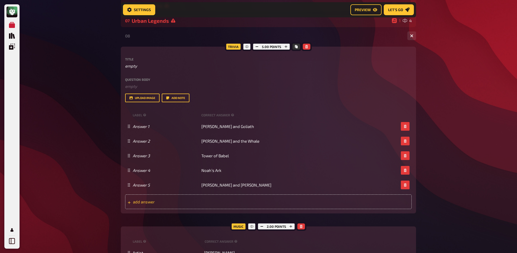
click at [212, 203] on span "add answer" at bounding box center [175, 202] width 84 height 5
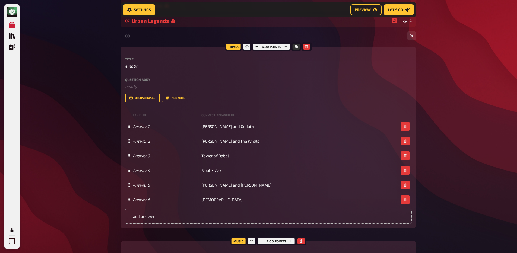
click at [115, 189] on div "My Quizzes Quiz Library Overlays My Account Home My Quizzes Religion, Believes …" at bounding box center [258, 172] width 517 height 646
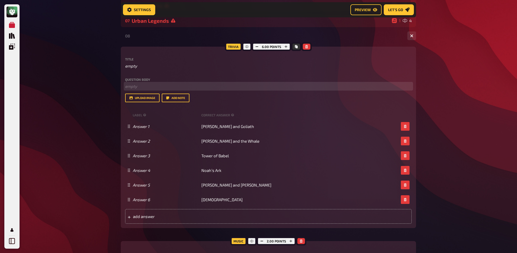
click at [178, 87] on p "﻿ empty" at bounding box center [268, 86] width 287 height 6
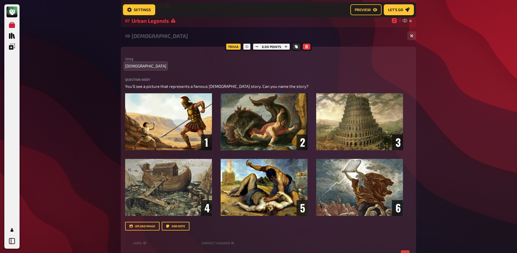
click at [100, 89] on div "My Quizzes Quiz Library Overlays My Account Home My Quizzes Religion, Believes …" at bounding box center [258, 236] width 517 height 775
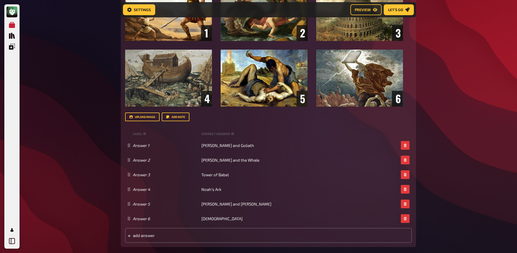
scroll to position [369, 0]
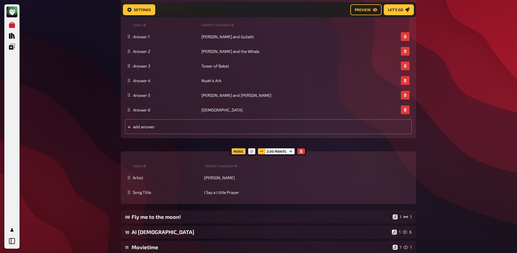
click at [262, 150] on button "button" at bounding box center [262, 152] width 8 height 6
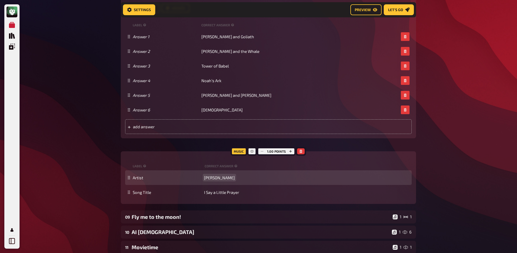
click at [218, 179] on span "[PERSON_NAME]" at bounding box center [219, 177] width 31 height 5
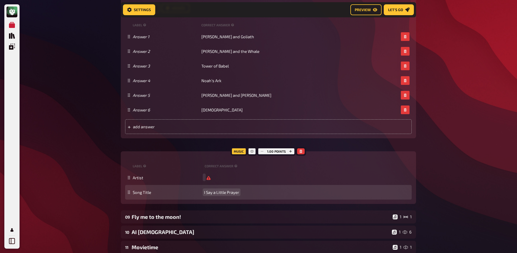
click at [219, 191] on span "I Say a Little Prayer" at bounding box center [221, 192] width 35 height 5
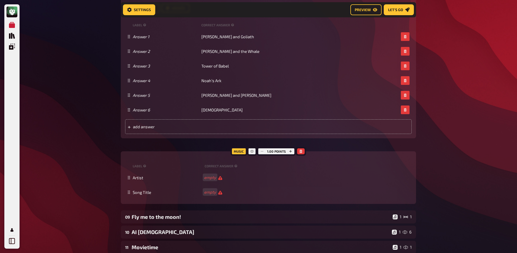
click at [198, 146] on div "Trivia 6.00 points Title [DEMOGRAPHIC_DATA] Question body You’ll see a picture …" at bounding box center [268, 16] width 295 height 376
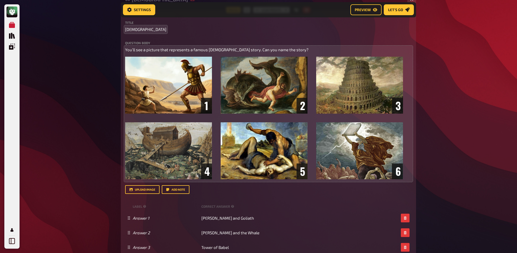
scroll to position [100, 0]
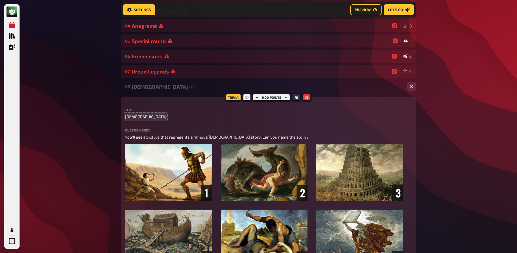
click at [165, 81] on div "08 [DEMOGRAPHIC_DATA] 1 6" at bounding box center [268, 86] width 295 height 13
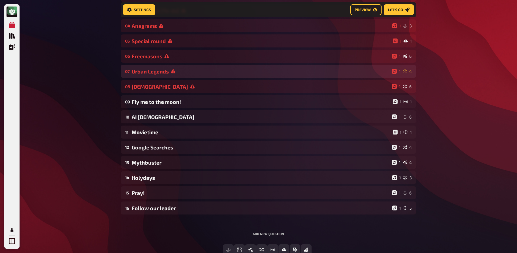
click at [167, 74] on div "Urban Legends" at bounding box center [261, 71] width 258 height 6
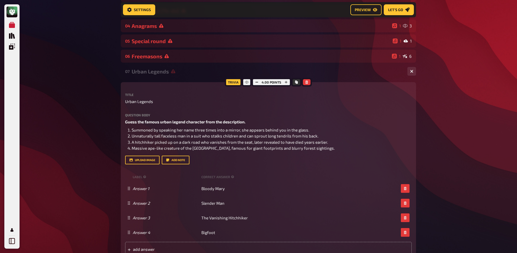
click at [167, 74] on div "Urban Legends" at bounding box center [268, 71] width 272 height 6
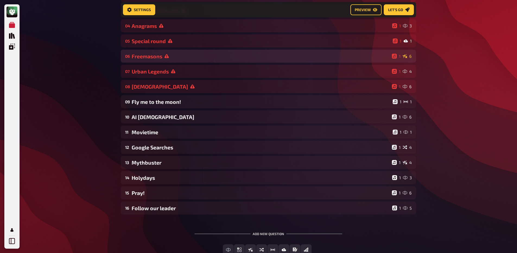
click at [167, 55] on icon at bounding box center [167, 56] width 4 height 4
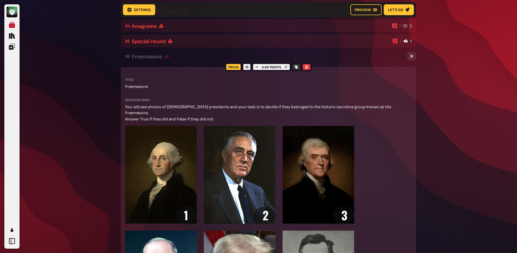
click at [167, 57] on icon at bounding box center [167, 56] width 4 height 4
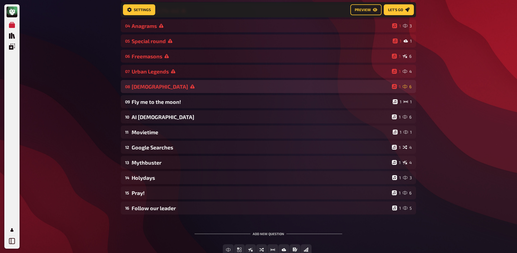
click at [159, 87] on div "[DEMOGRAPHIC_DATA]" at bounding box center [261, 87] width 258 height 6
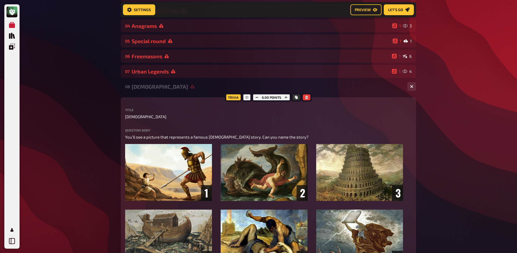
click at [153, 91] on div "08 [DEMOGRAPHIC_DATA] 1 6" at bounding box center [268, 86] width 295 height 13
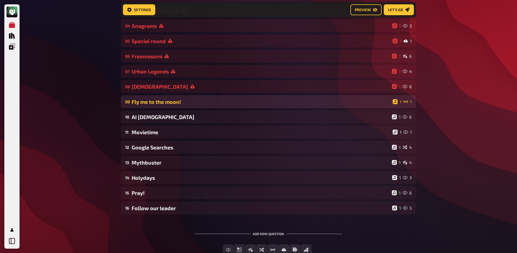
click at [159, 101] on div "Fly me to the moon!" at bounding box center [261, 102] width 259 height 6
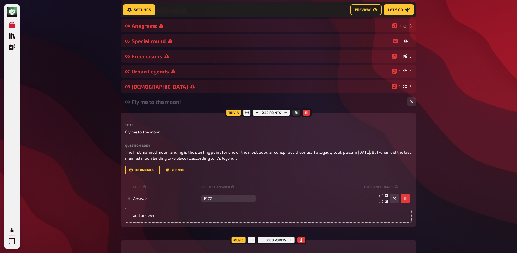
click at [158, 105] on div "Fly me to the moon!" at bounding box center [268, 102] width 272 height 6
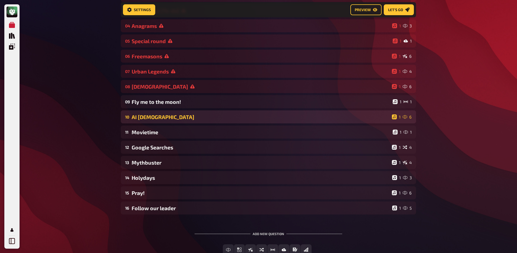
click at [159, 122] on div "10 AI [DEMOGRAPHIC_DATA] 1 6" at bounding box center [268, 117] width 295 height 13
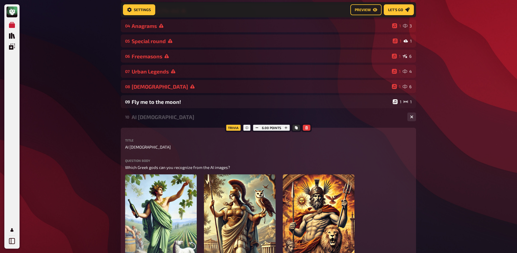
click at [159, 122] on div "10 AI [DEMOGRAPHIC_DATA] 1 6" at bounding box center [268, 117] width 295 height 13
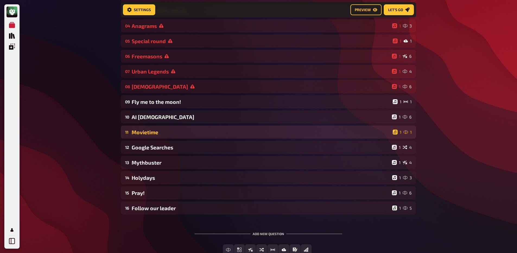
click at [156, 136] on div "11 Movietime 1 1" at bounding box center [268, 132] width 295 height 13
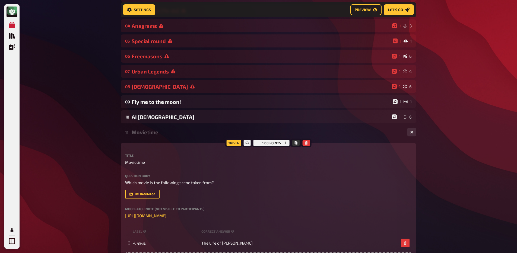
click at [156, 136] on div "11 Movietime 1 1" at bounding box center [268, 132] width 295 height 13
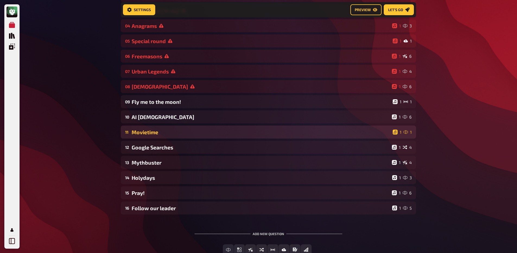
click at [156, 136] on div "11 Movietime 1 1" at bounding box center [268, 132] width 295 height 13
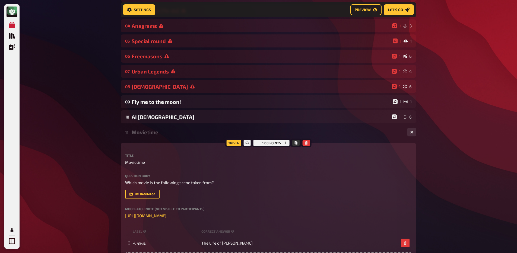
click at [156, 135] on div "Movietime" at bounding box center [268, 132] width 272 height 6
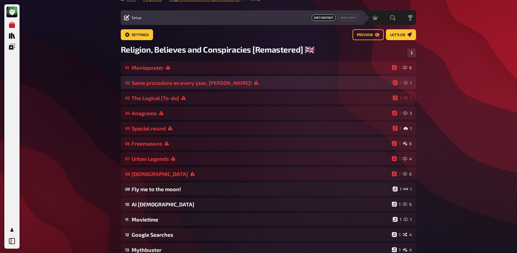
scroll to position [0, 0]
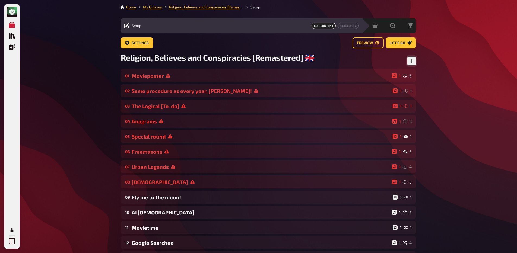
drag, startPoint x: 413, startPoint y: 61, endPoint x: 410, endPoint y: 62, distance: 3.5
click at [413, 61] on button "Change Order" at bounding box center [412, 61] width 9 height 9
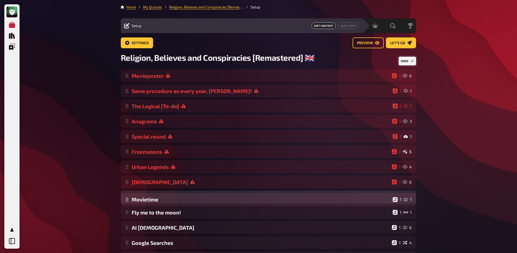
drag, startPoint x: 128, startPoint y: 232, endPoint x: 144, endPoint y: 204, distance: 32.7
click at [144, 204] on div "Movieposter 1 6 Same procedure as every year, [PERSON_NAME]! 1 1 The Logical [T…" at bounding box center [268, 189] width 295 height 241
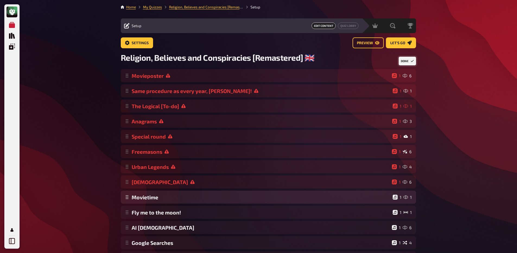
click at [141, 203] on div "Movieposter 1 6 Same procedure as every year, [PERSON_NAME]! 1 1 The Logical [T…" at bounding box center [268, 189] width 295 height 241
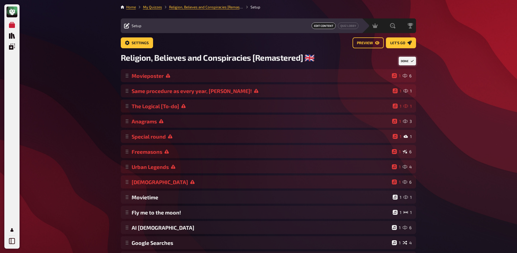
click at [402, 63] on button "Done" at bounding box center [407, 61] width 17 height 9
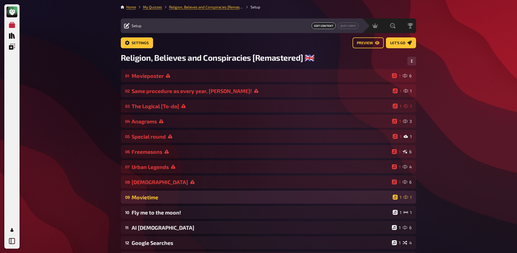
click at [146, 201] on div "Movietime" at bounding box center [261, 197] width 259 height 6
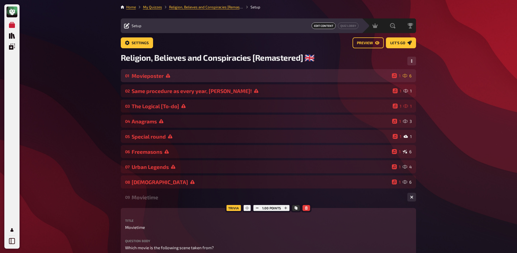
click at [171, 76] on div "Movieposter" at bounding box center [261, 76] width 258 height 6
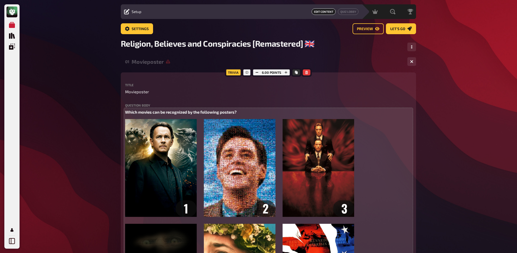
scroll to position [11, 0]
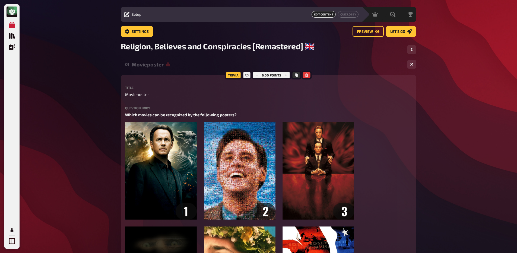
click at [162, 68] on div "Movieposter" at bounding box center [268, 64] width 272 height 6
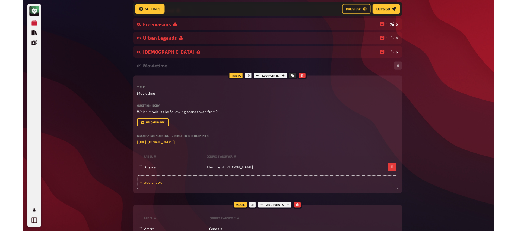
scroll to position [132, 0]
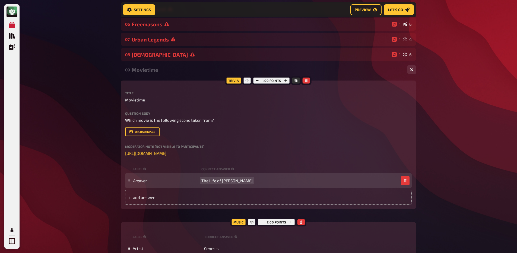
click at [213, 182] on span "The Life of [PERSON_NAME]" at bounding box center [226, 180] width 51 height 5
paste span
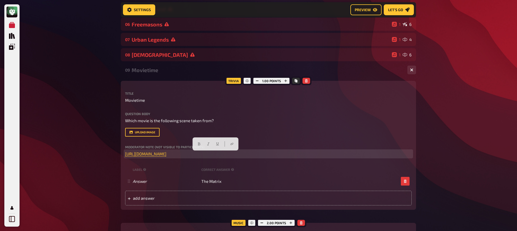
drag, startPoint x: 194, startPoint y: 155, endPoint x: 100, endPoint y: 158, distance: 94.3
click at [100, 158] on div "My Quizzes Quiz Library Overlays My Account Home My Quizzes Religion, Believes …" at bounding box center [258, 164] width 517 height 593
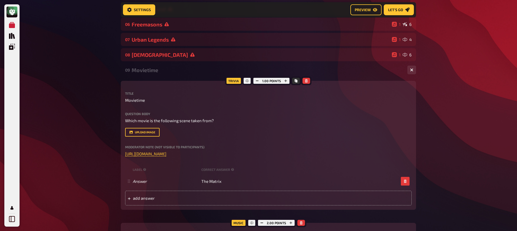
click at [106, 155] on div "My Quizzes Quiz Library Overlays My Account Home My Quizzes Religion, Believes …" at bounding box center [258, 164] width 517 height 593
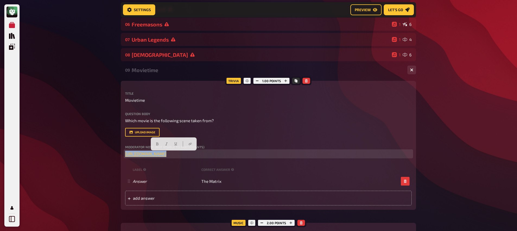
drag, startPoint x: 254, startPoint y: 156, endPoint x: 118, endPoint y: 155, distance: 136.6
click at [118, 155] on div "Home My Quizzes Religion, Believes and Conspiracies [Remastered] ​🇬🇧​ Setup Set…" at bounding box center [268, 164] width 304 height 593
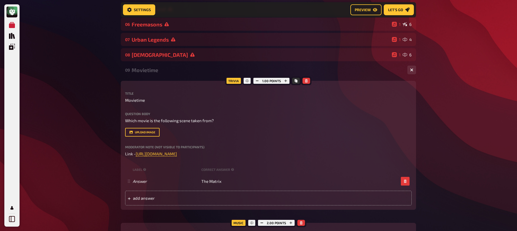
click at [35, 137] on div "My Quizzes Quiz Library Overlays My Account Home My Quizzes Religion, Believes …" at bounding box center [258, 164] width 517 height 593
click at [286, 81] on icon "button" at bounding box center [285, 80] width 3 height 3
click at [286, 81] on icon "button" at bounding box center [286, 80] width 3 height 3
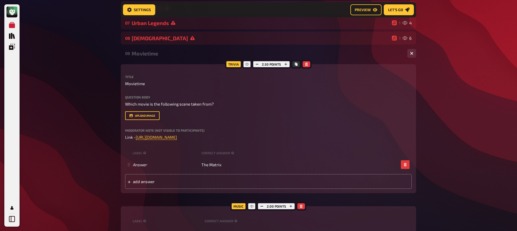
scroll to position [182, 0]
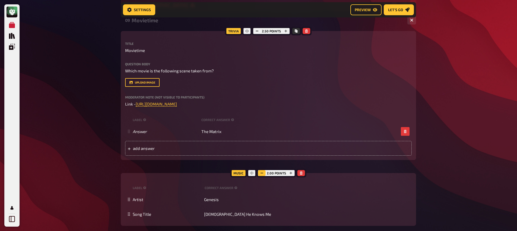
click at [262, 172] on icon "button" at bounding box center [261, 172] width 3 height 3
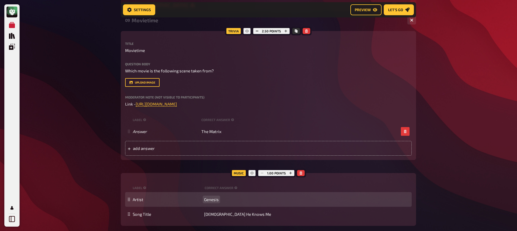
drag, startPoint x: 204, startPoint y: 206, endPoint x: 209, endPoint y: 201, distance: 7.0
click at [204, 206] on div "Artist Genesis" at bounding box center [268, 199] width 287 height 15
click at [210, 201] on span "Genesis" at bounding box center [211, 199] width 15 height 5
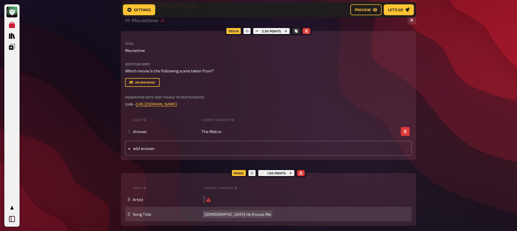
scroll to position [181, 0]
click at [213, 212] on span "[DEMOGRAPHIC_DATA] He Knows Me" at bounding box center [237, 214] width 67 height 5
click at [213, 214] on span "[DEMOGRAPHIC_DATA] He Knows Me" at bounding box center [237, 214] width 67 height 5
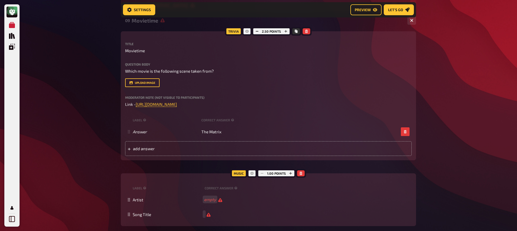
click at [61, 191] on div "My Quizzes Quiz Library Overlays My Account Home My Quizzes Religion, Believes …" at bounding box center [258, 115] width 517 height 593
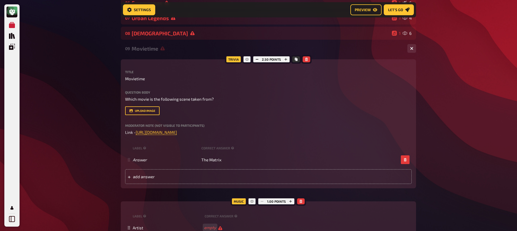
scroll to position [84, 0]
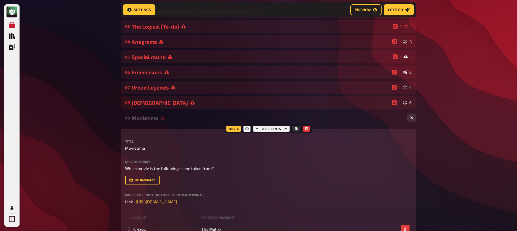
click at [154, 121] on div "Movietime" at bounding box center [268, 118] width 272 height 6
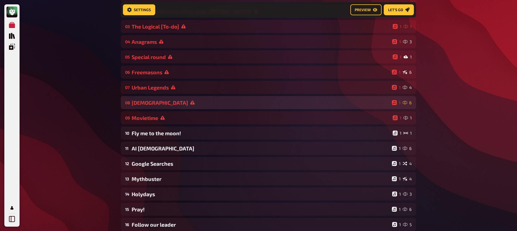
click at [151, 106] on div "08 [DEMOGRAPHIC_DATA] 1 6" at bounding box center [268, 102] width 295 height 13
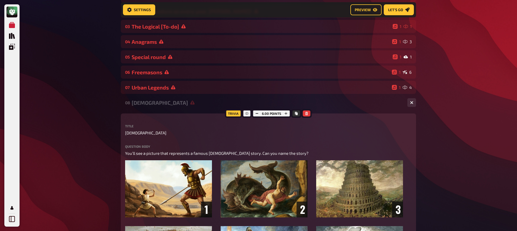
click at [152, 106] on div "[DEMOGRAPHIC_DATA]" at bounding box center [268, 102] width 272 height 6
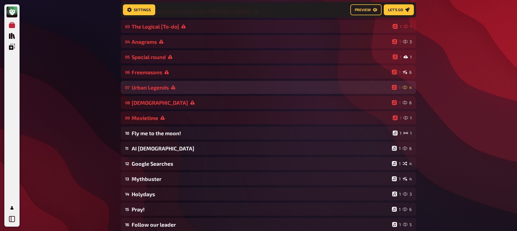
click at [154, 87] on div "Urban Legends" at bounding box center [261, 87] width 258 height 6
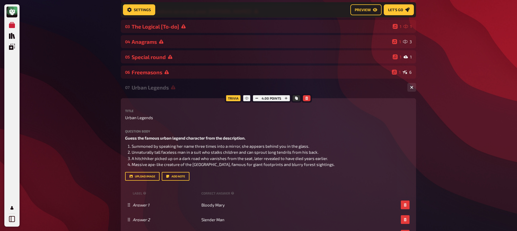
click at [155, 89] on div "Urban Legends" at bounding box center [268, 87] width 272 height 6
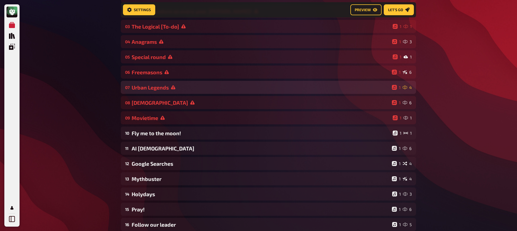
click at [155, 89] on div "Urban Legends" at bounding box center [261, 87] width 258 height 6
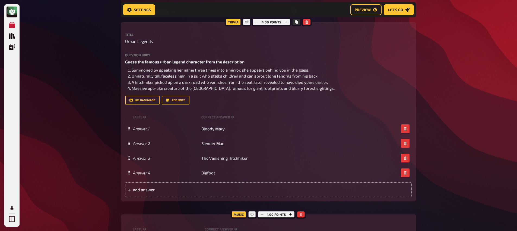
scroll to position [84, 0]
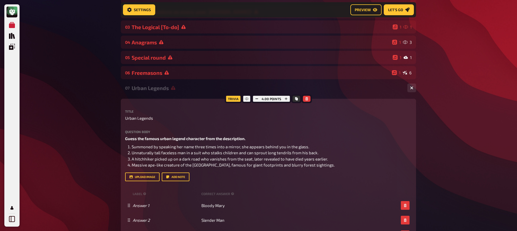
click at [139, 93] on div "07 Urban Legends 1 4" at bounding box center [268, 87] width 295 height 13
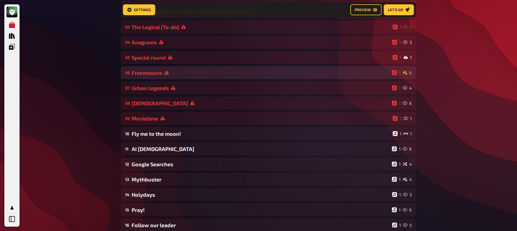
click at [145, 79] on div "06 Freemasons 1 6" at bounding box center [268, 72] width 295 height 13
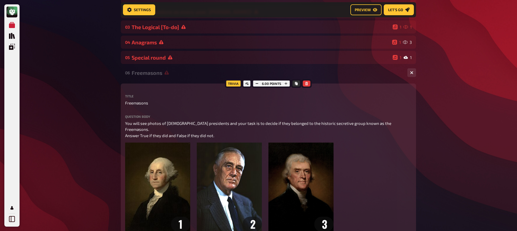
click at [145, 75] on div "Freemasons" at bounding box center [268, 73] width 272 height 6
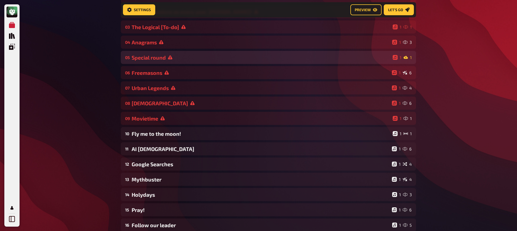
click at [146, 61] on div "05 Special round 1 1" at bounding box center [268, 57] width 295 height 13
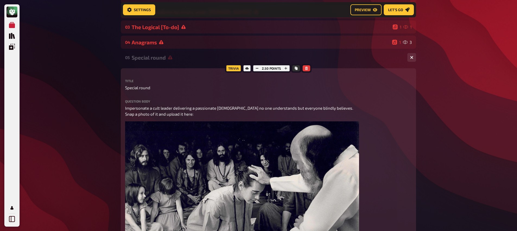
click at [146, 61] on div "05 Special round 1 1" at bounding box center [268, 57] width 295 height 13
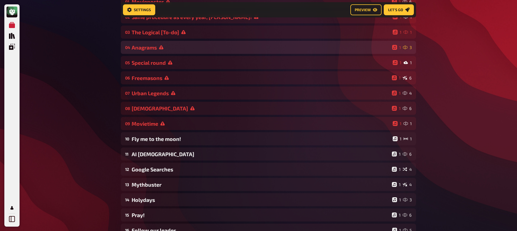
scroll to position [72, 0]
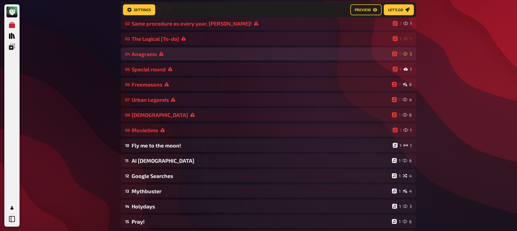
click at [152, 53] on div "Anagrams" at bounding box center [261, 54] width 258 height 6
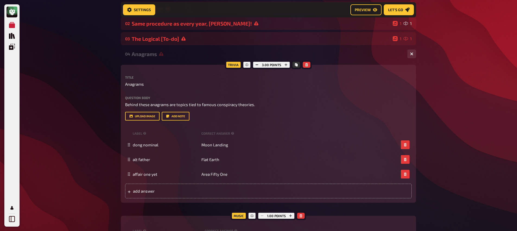
click at [151, 54] on div "Anagrams" at bounding box center [268, 54] width 272 height 6
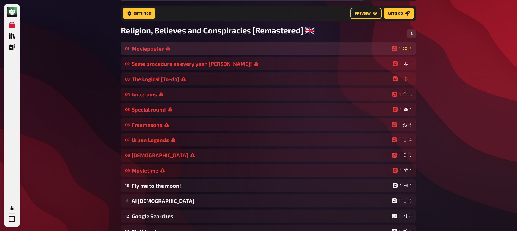
scroll to position [21, 0]
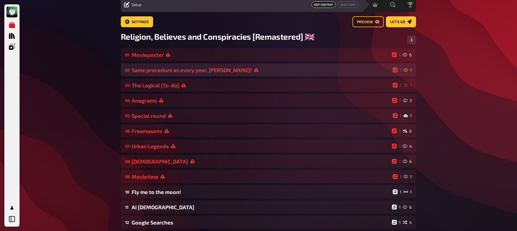
click at [163, 72] on div "Same procedure as every year, [PERSON_NAME]!" at bounding box center [261, 70] width 259 height 6
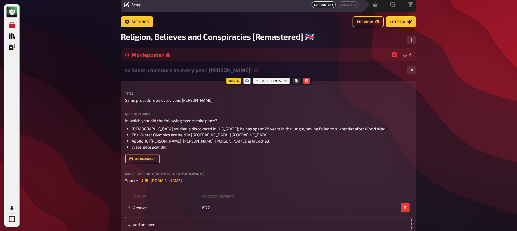
click at [163, 72] on div "Same procedure as every year, [PERSON_NAME]!" at bounding box center [268, 70] width 272 height 6
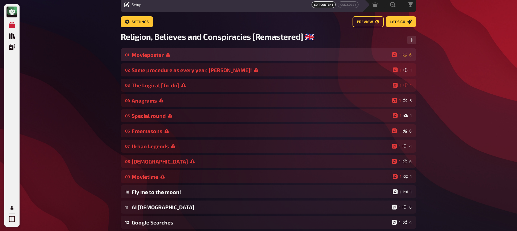
click at [160, 59] on div "01 Movieposter 1 6" at bounding box center [268, 54] width 295 height 13
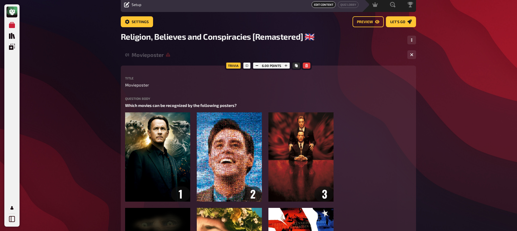
click at [160, 59] on div "01 Movieposter 1 6" at bounding box center [268, 54] width 295 height 13
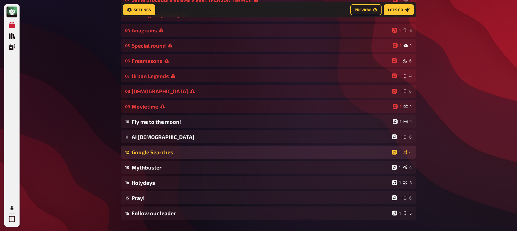
scroll to position [124, 0]
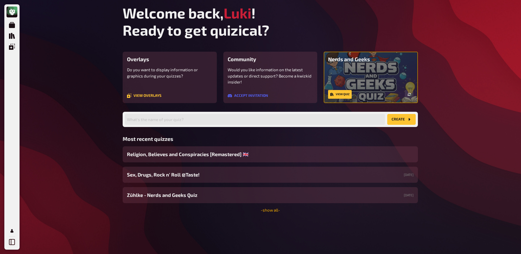
click at [270, 210] on link "- show all -" at bounding box center [270, 209] width 19 height 5
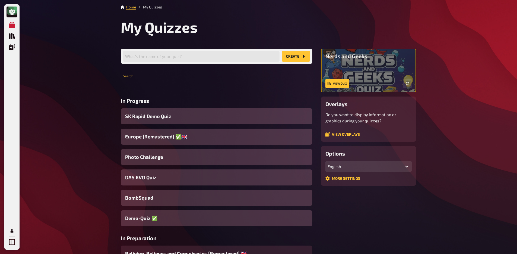
click at [154, 87] on input "text" at bounding box center [217, 83] width 192 height 11
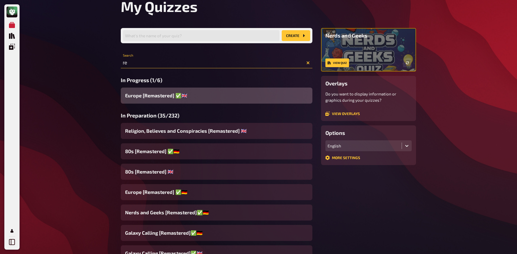
scroll to position [64, 0]
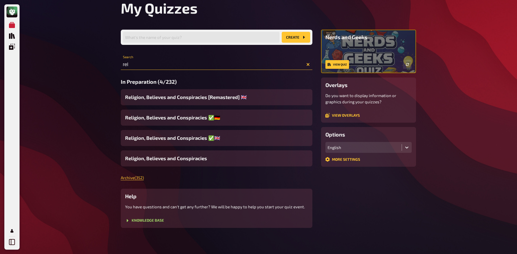
scroll to position [19, 0]
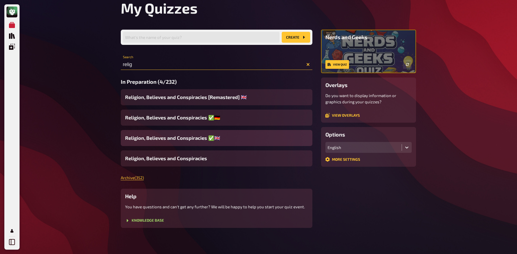
type input "relig"
click at [191, 137] on span "Religion, Believes and Conspiracies ✅​🇬🇧​" at bounding box center [172, 137] width 95 height 7
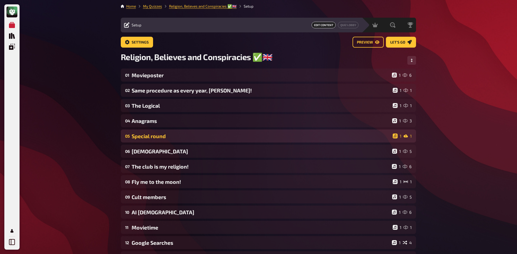
scroll to position [1, 0]
